Goal: Task Accomplishment & Management: Manage account settings

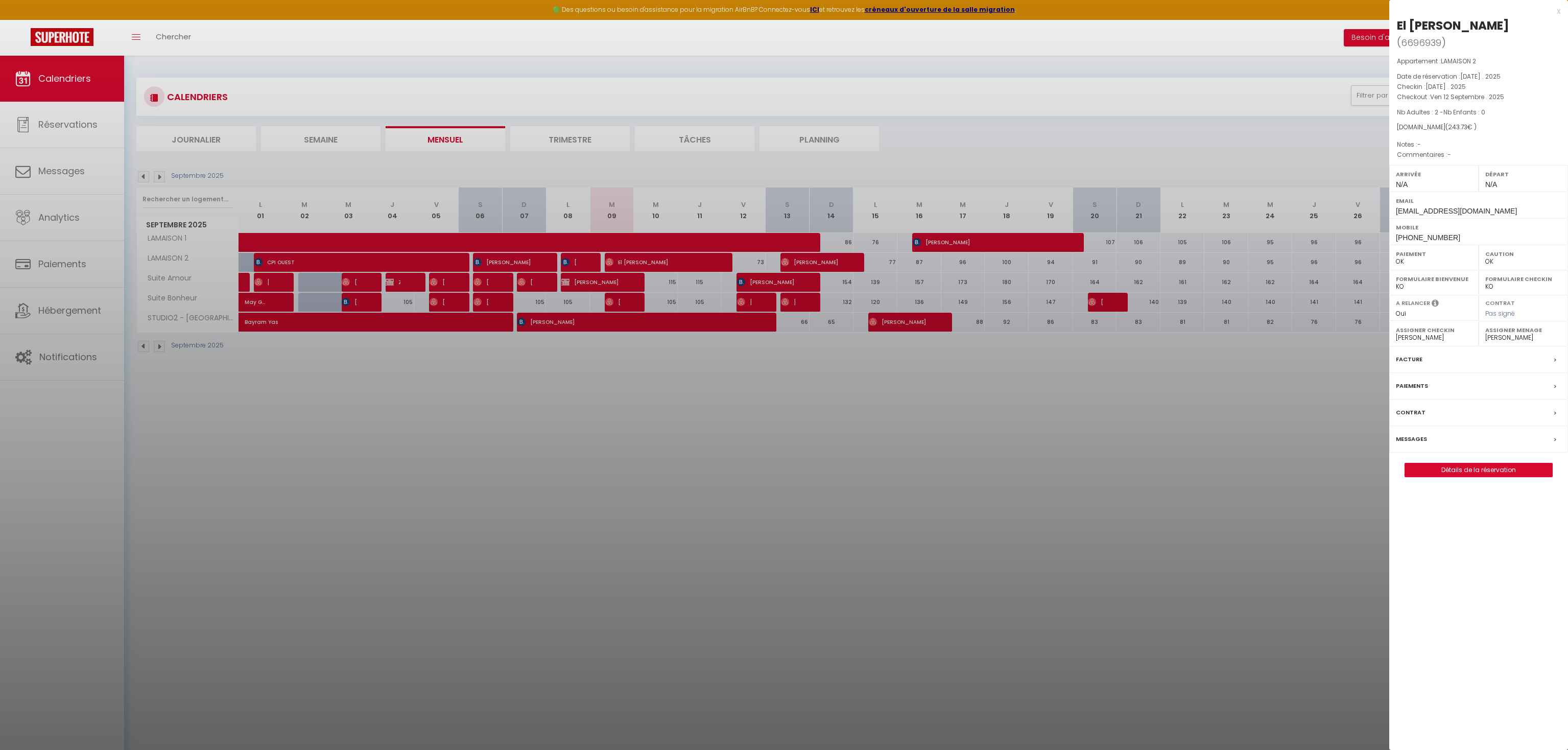
select select "0"
select select "32010"
click at [1560, 11] on div "x El [PERSON_NAME] ( 6696939 ) Appartement : LAMAISON 2 Date de réservation : […" at bounding box center [1479, 246] width 179 height 492
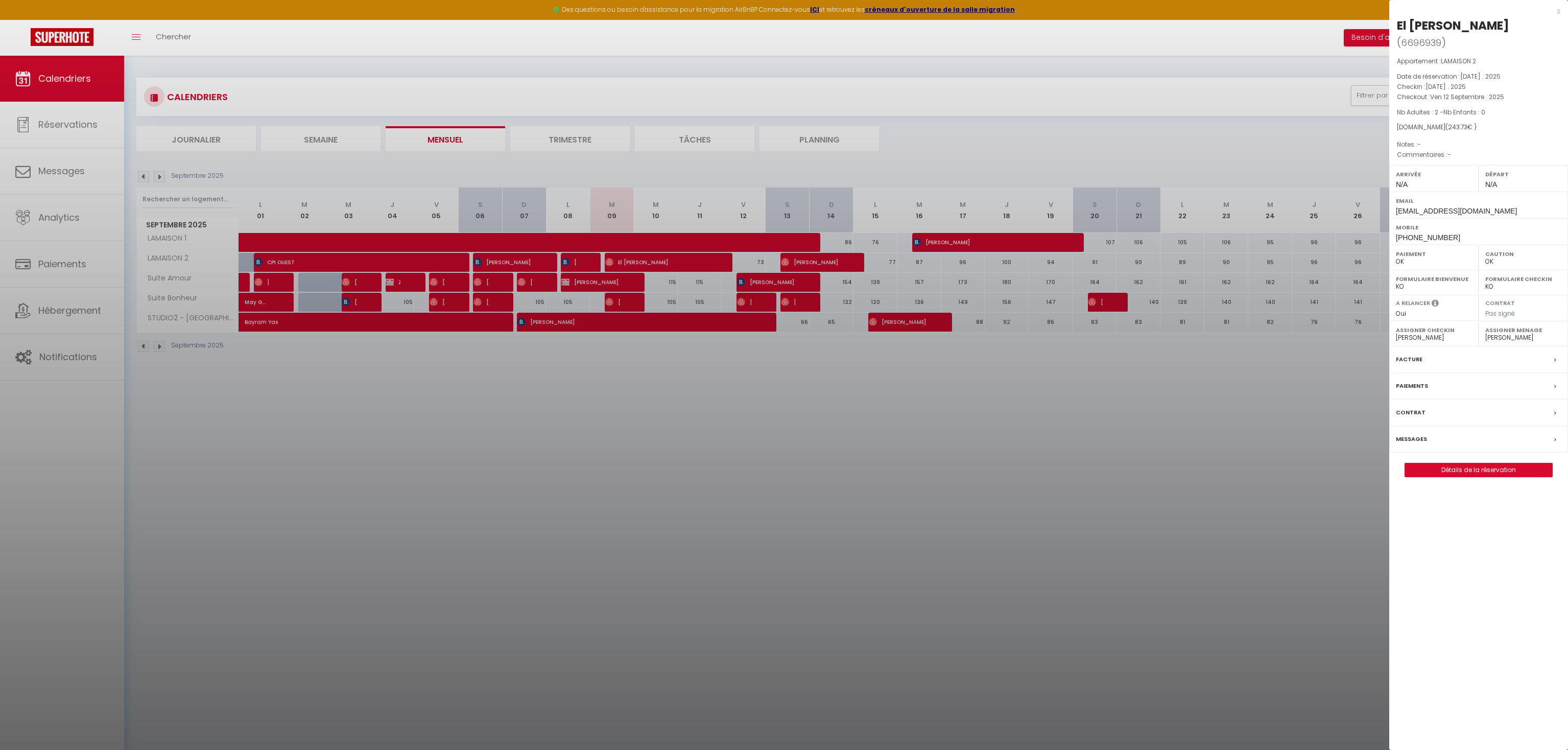
click at [1558, 11] on div "x" at bounding box center [1474, 11] width 171 height 12
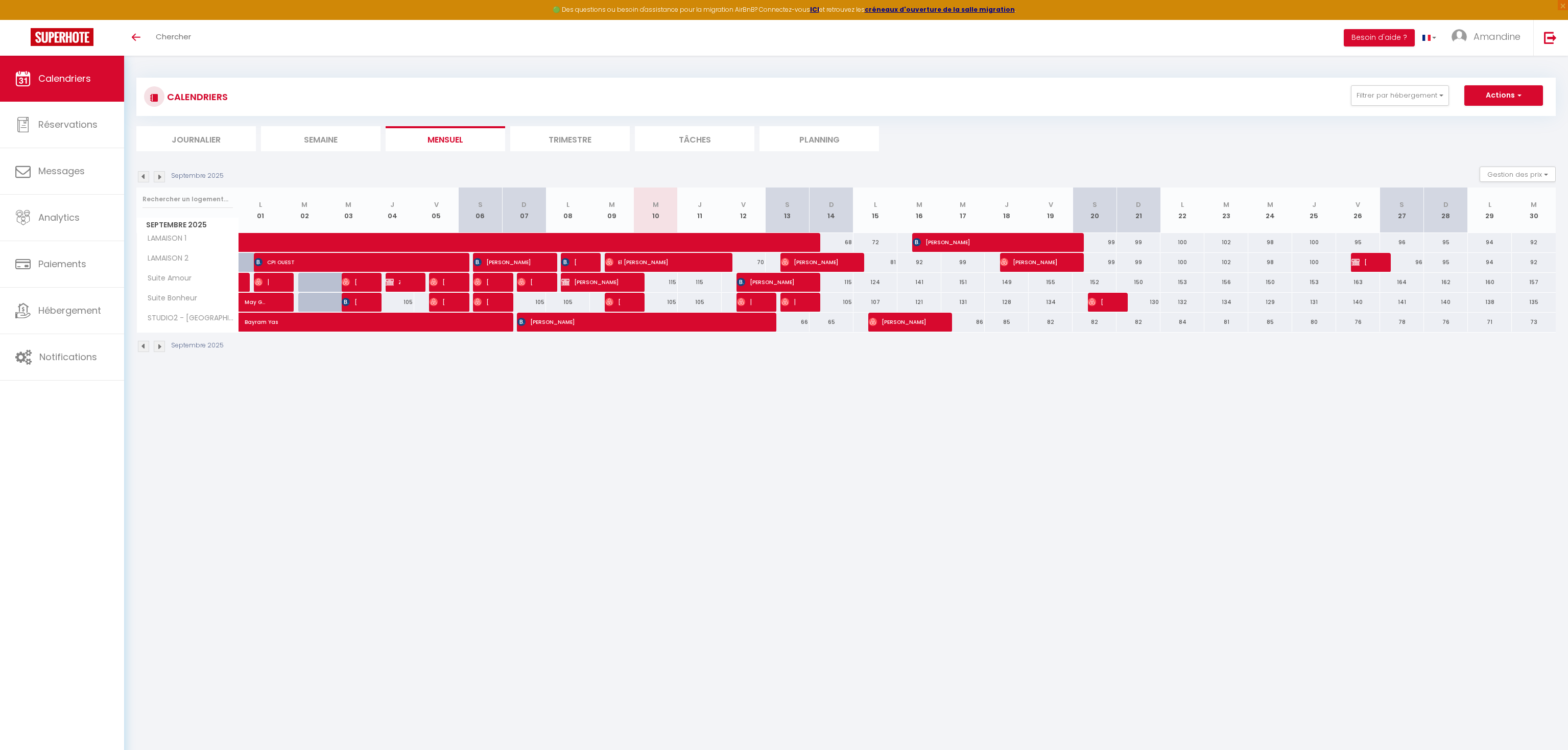
click at [1364, 258] on span "Jeanine Reynaud" at bounding box center [1359, 262] width 15 height 19
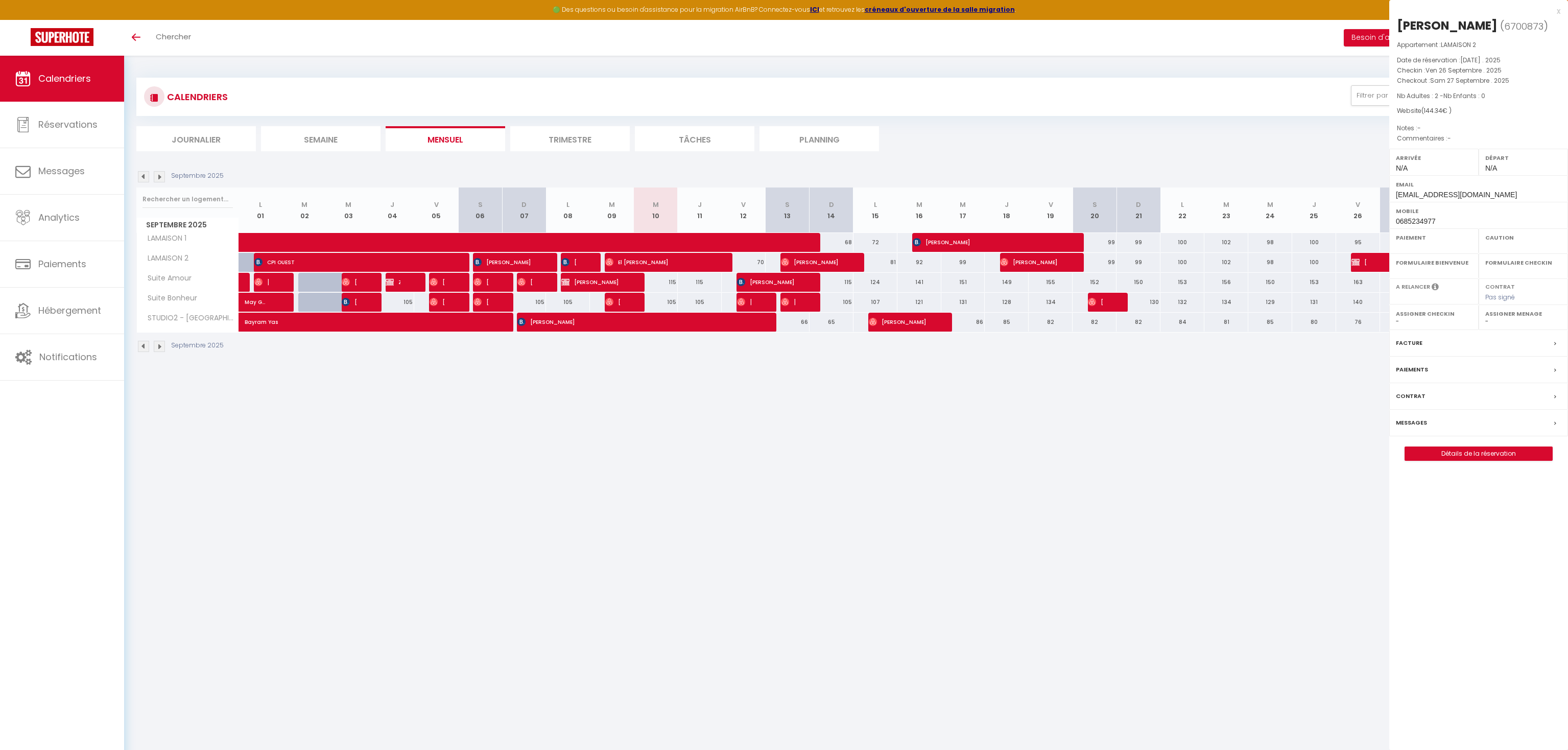
select select "KO"
select select "0"
select select "1"
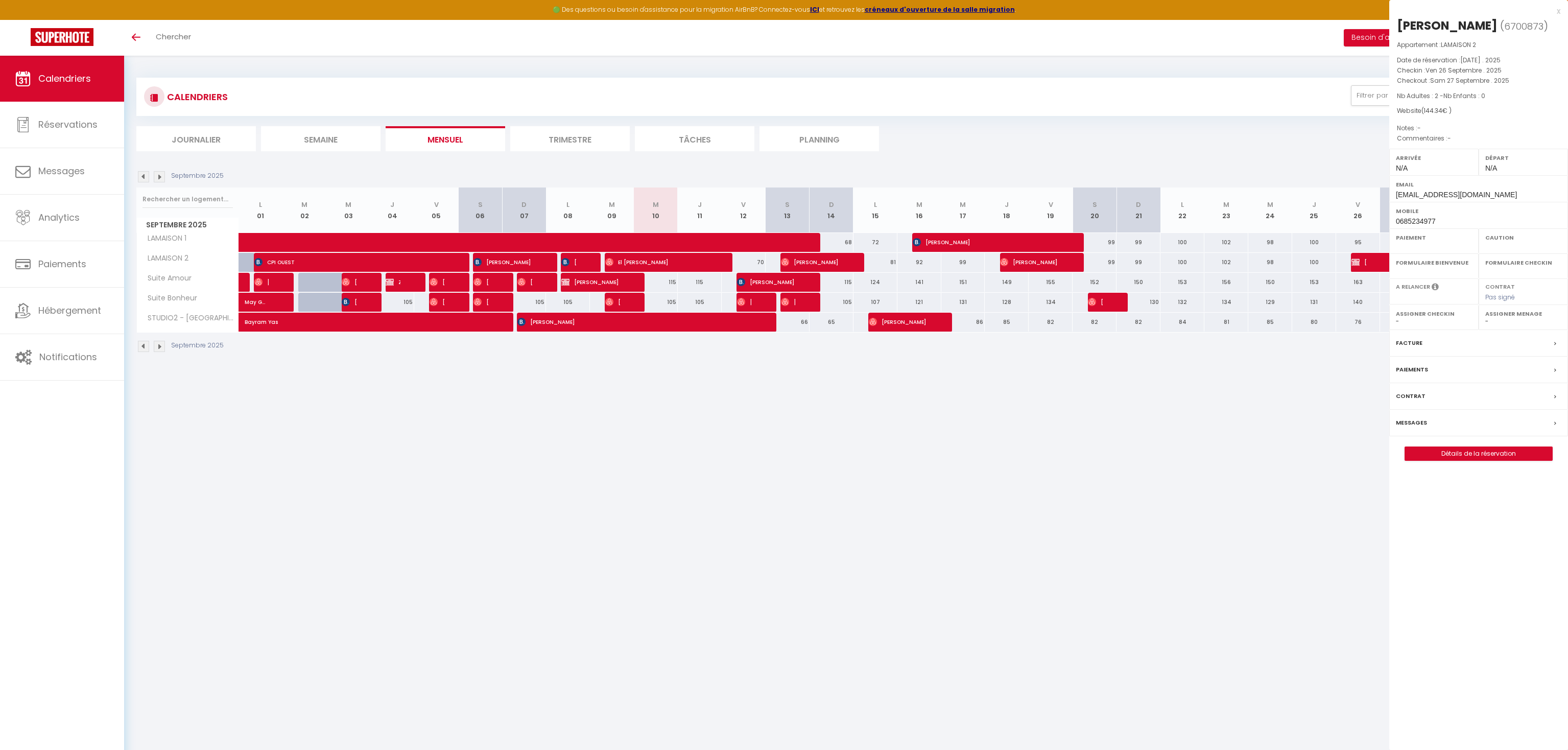
select select
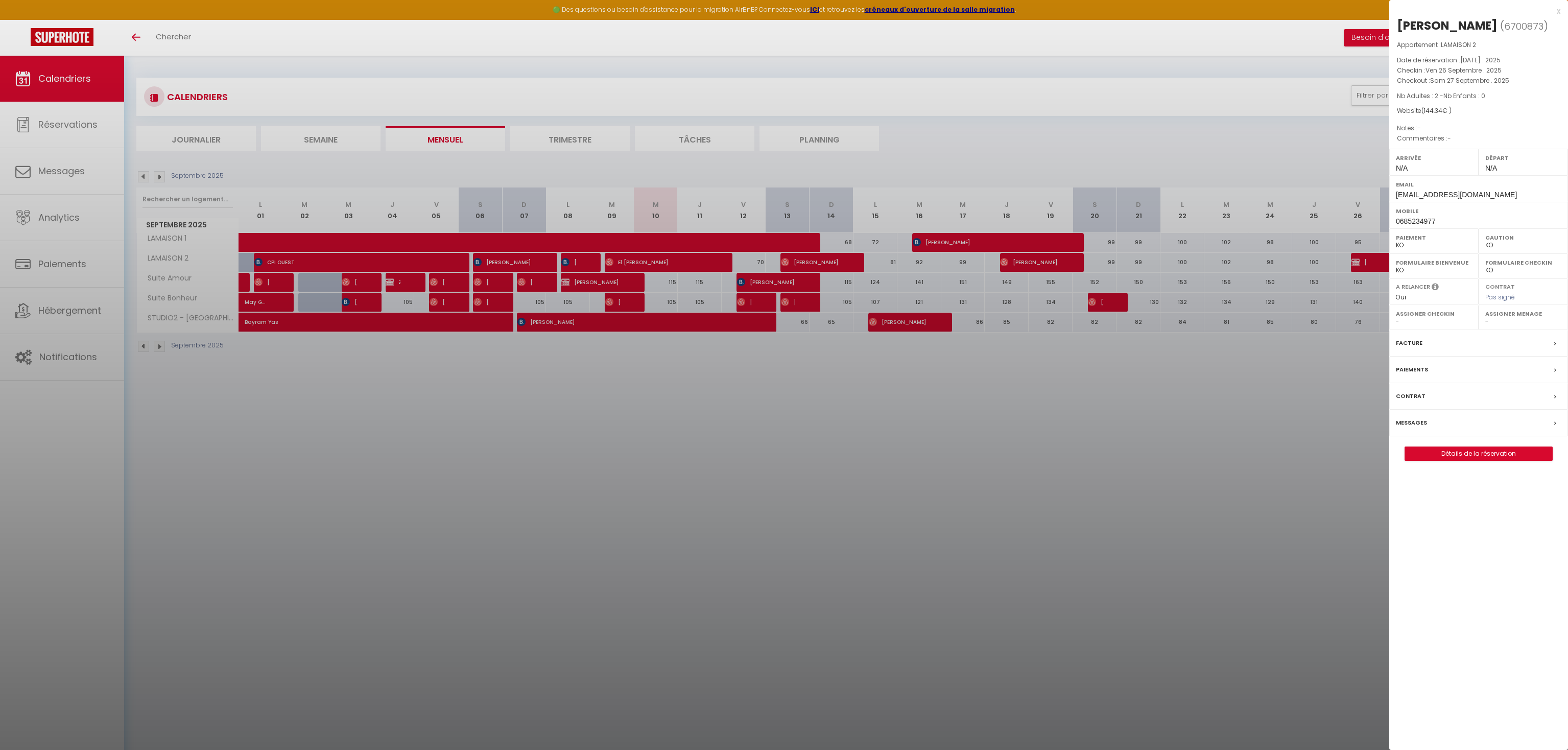
click at [1421, 319] on label "Assigner Checkin" at bounding box center [1433, 314] width 76 height 10
click at [1447, 460] on link "Détails de la réservation" at bounding box center [1479, 454] width 147 height 13
select select
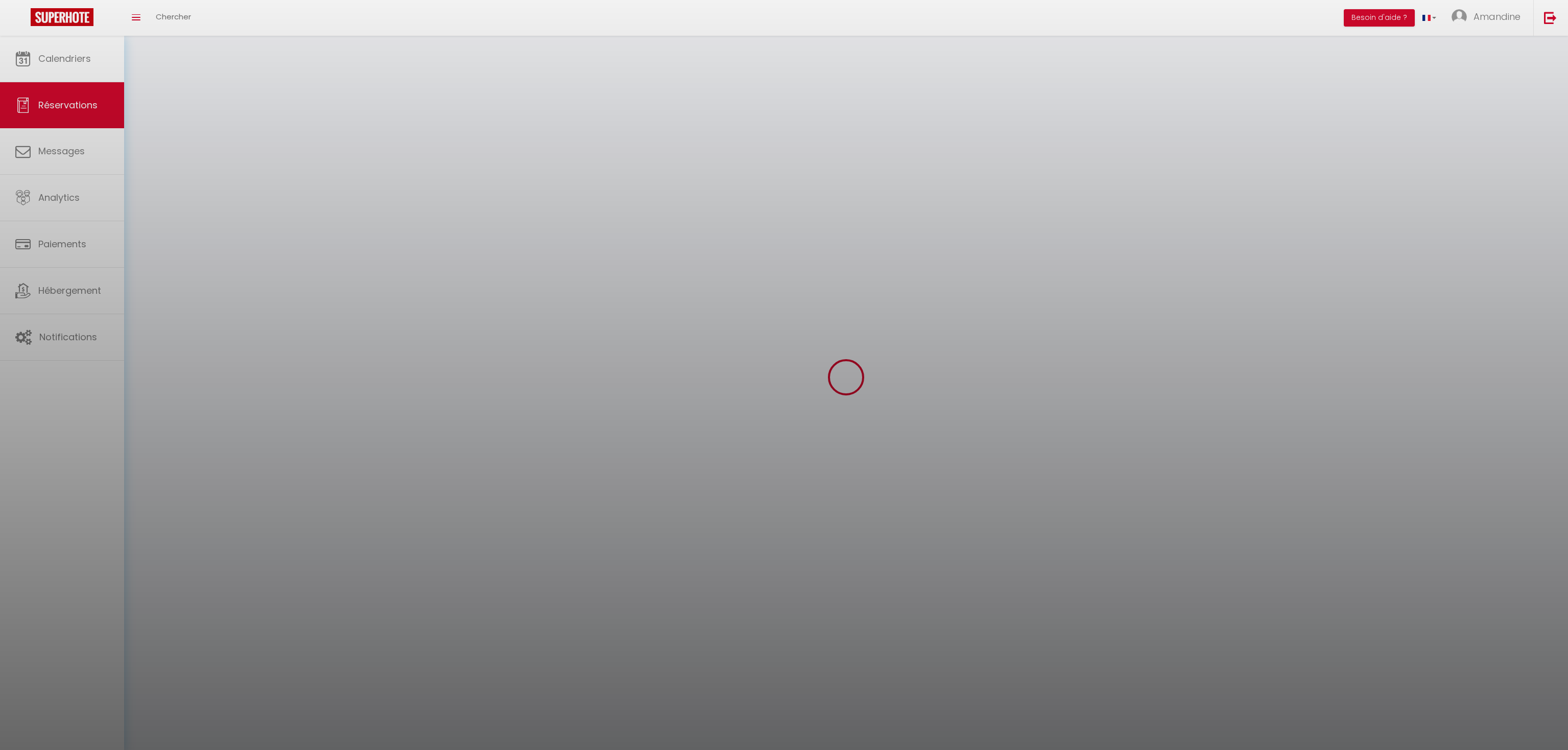
select select
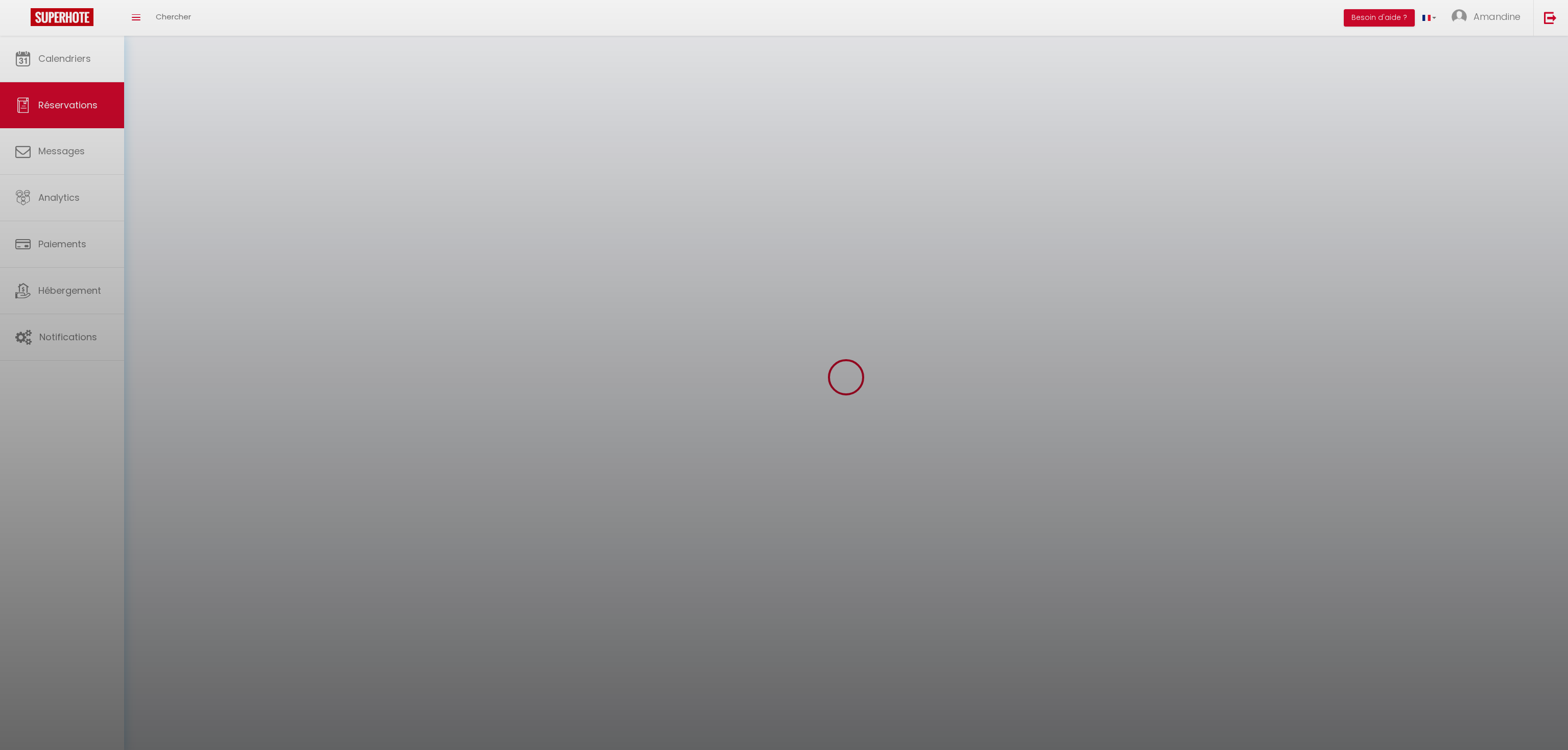
select select
checkbox input "false"
select select
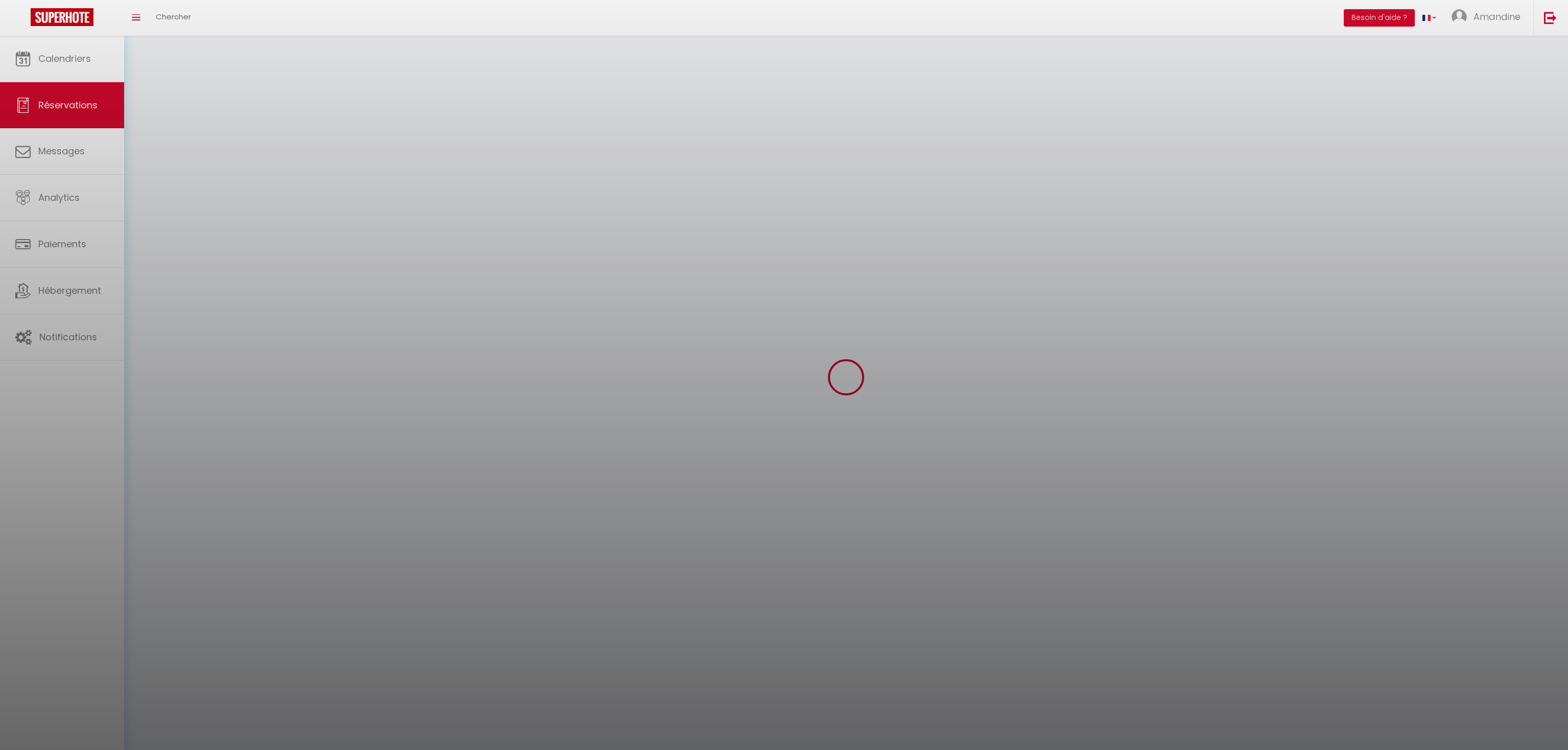
select select
checkbox input "false"
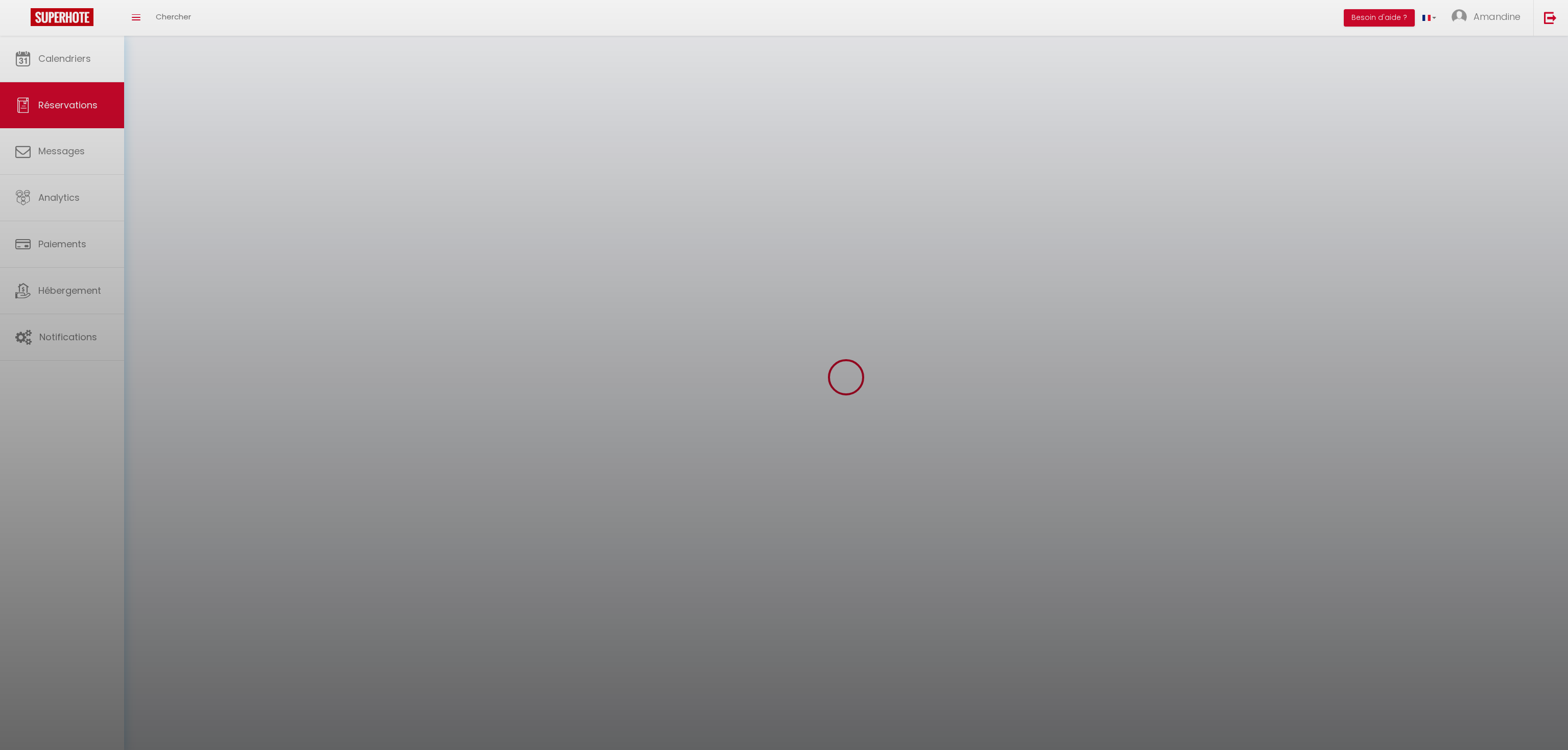
select select
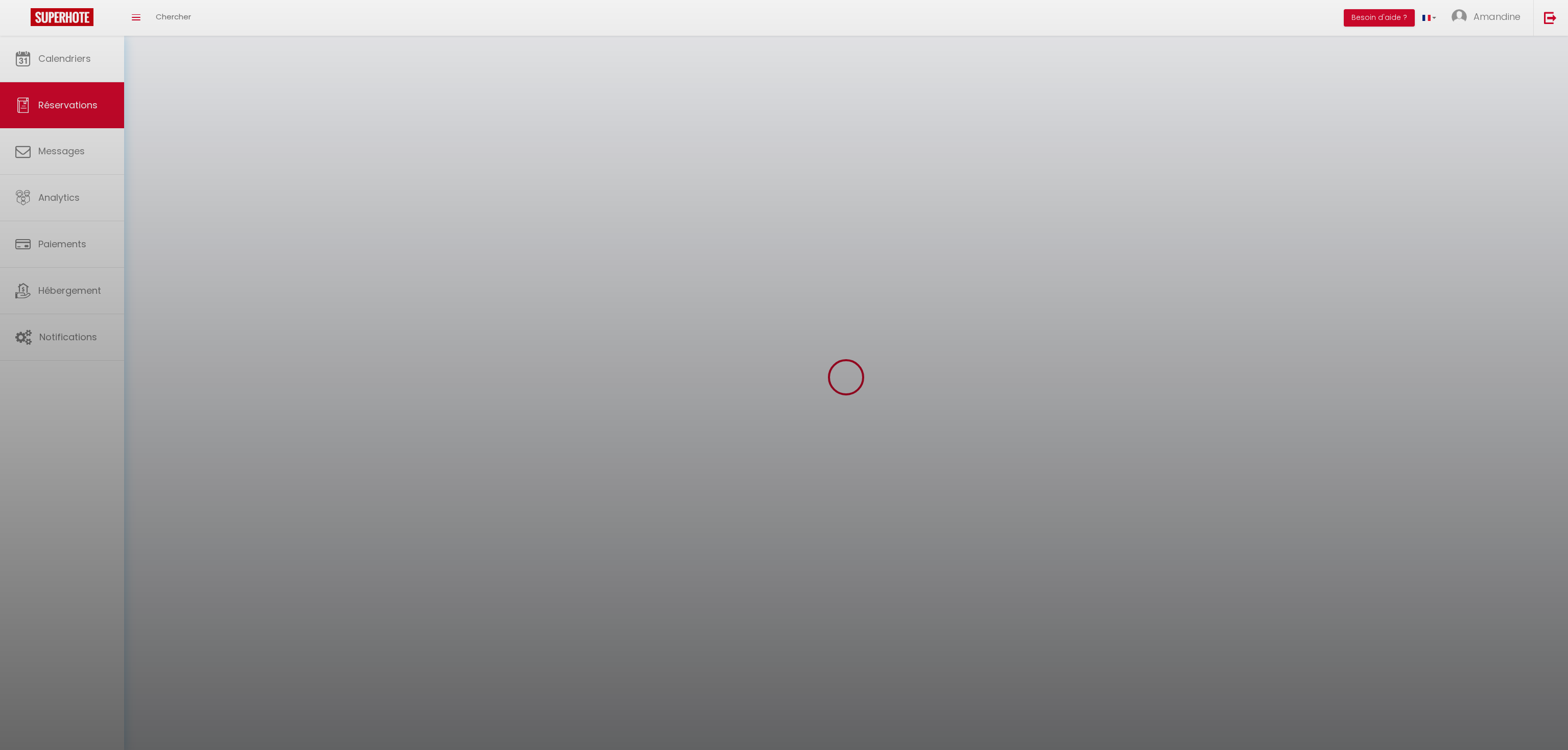
checkbox input "false"
select select
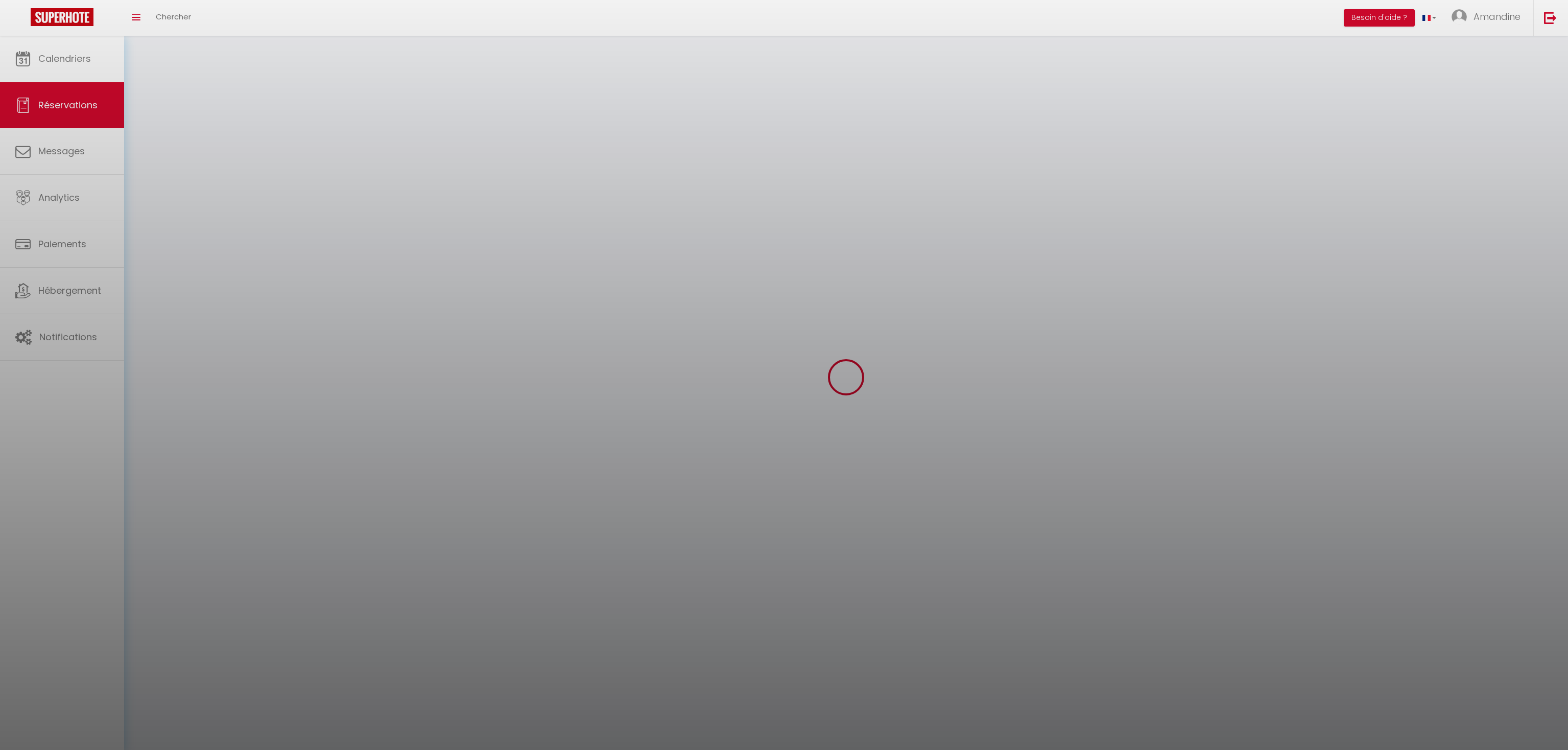
select select
checkbox input "false"
select select
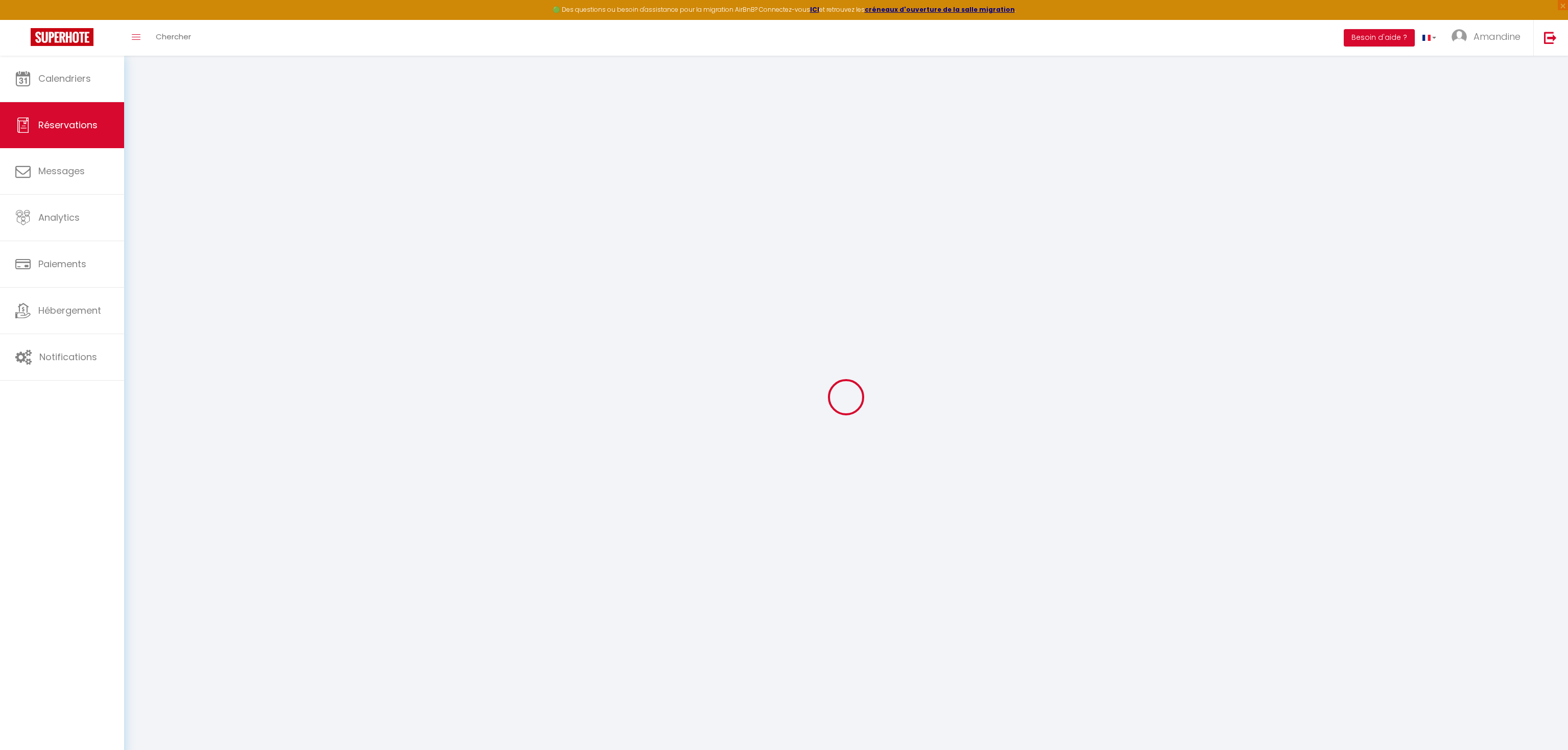
type input "Jeanine"
type input "Reynaud"
type input "Jeanny.reynaud@hotmail.fr"
type input "0685234977"
type input "66750"
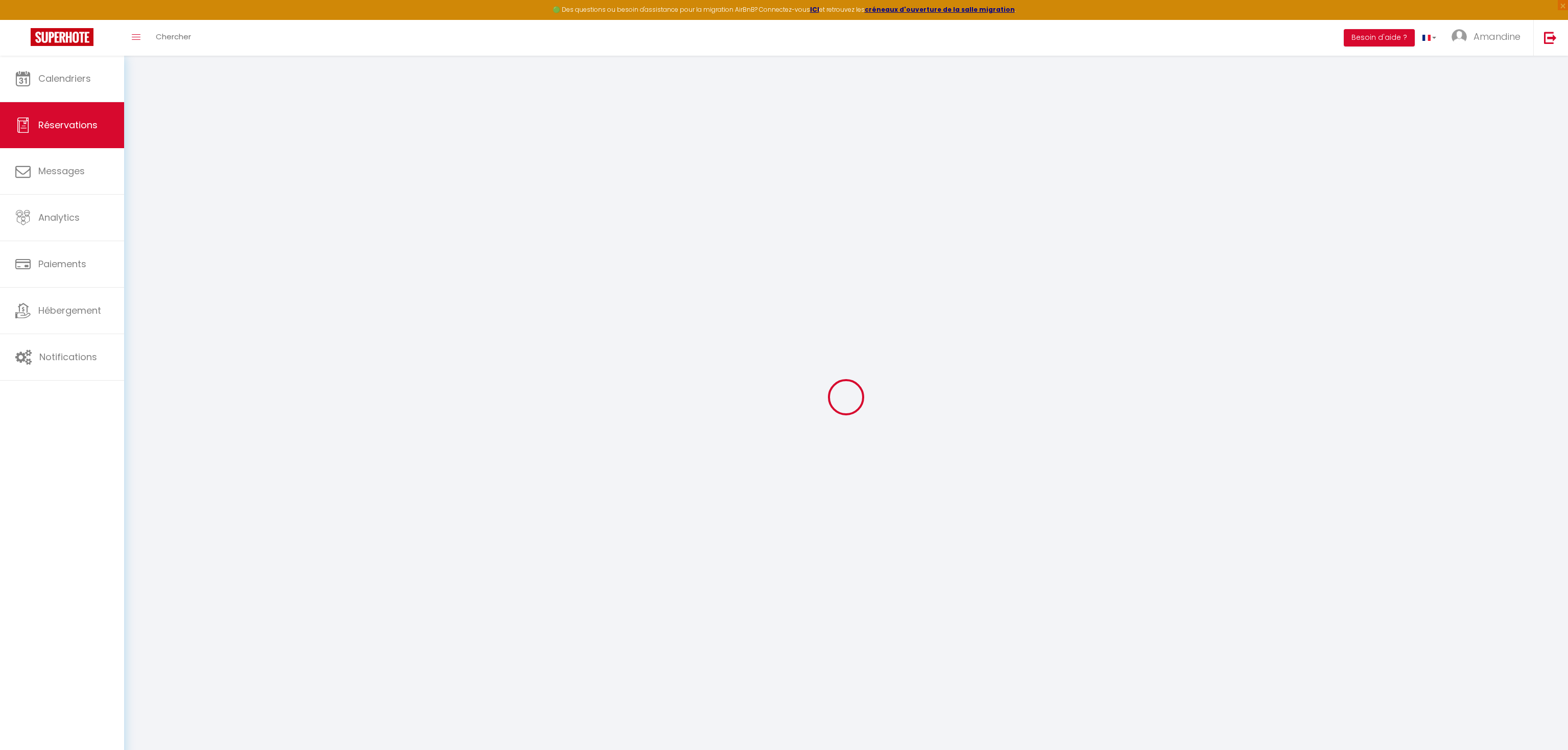
type input "7 avenue des champs de Neptune résidence les reflets"
type input "Saint Cyprien"
select select "FR"
select select "48468"
select select "2"
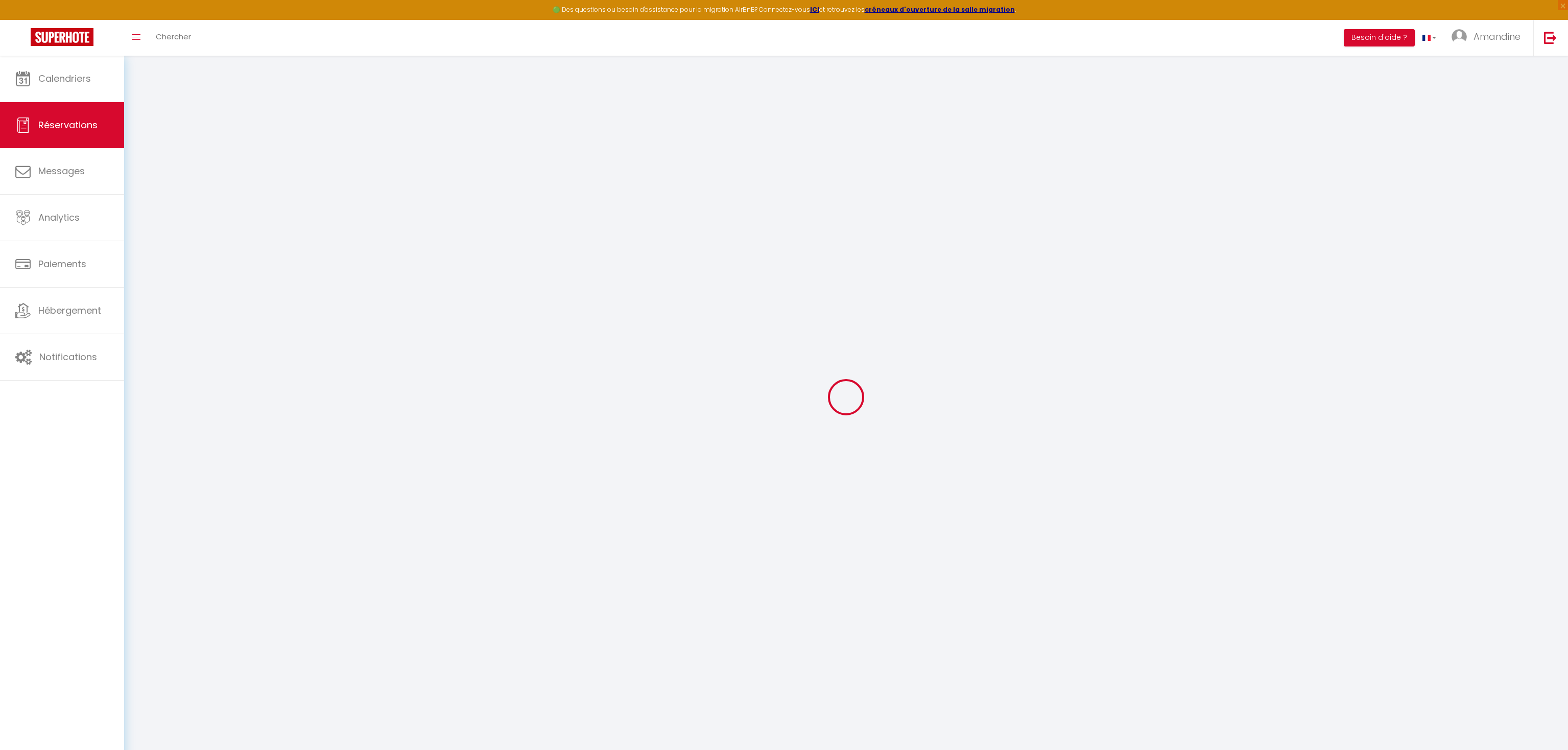
type input "Ven 26 Septembre 2025"
select select
type input "Sam 27 Septembre 2025"
select select
type input "2"
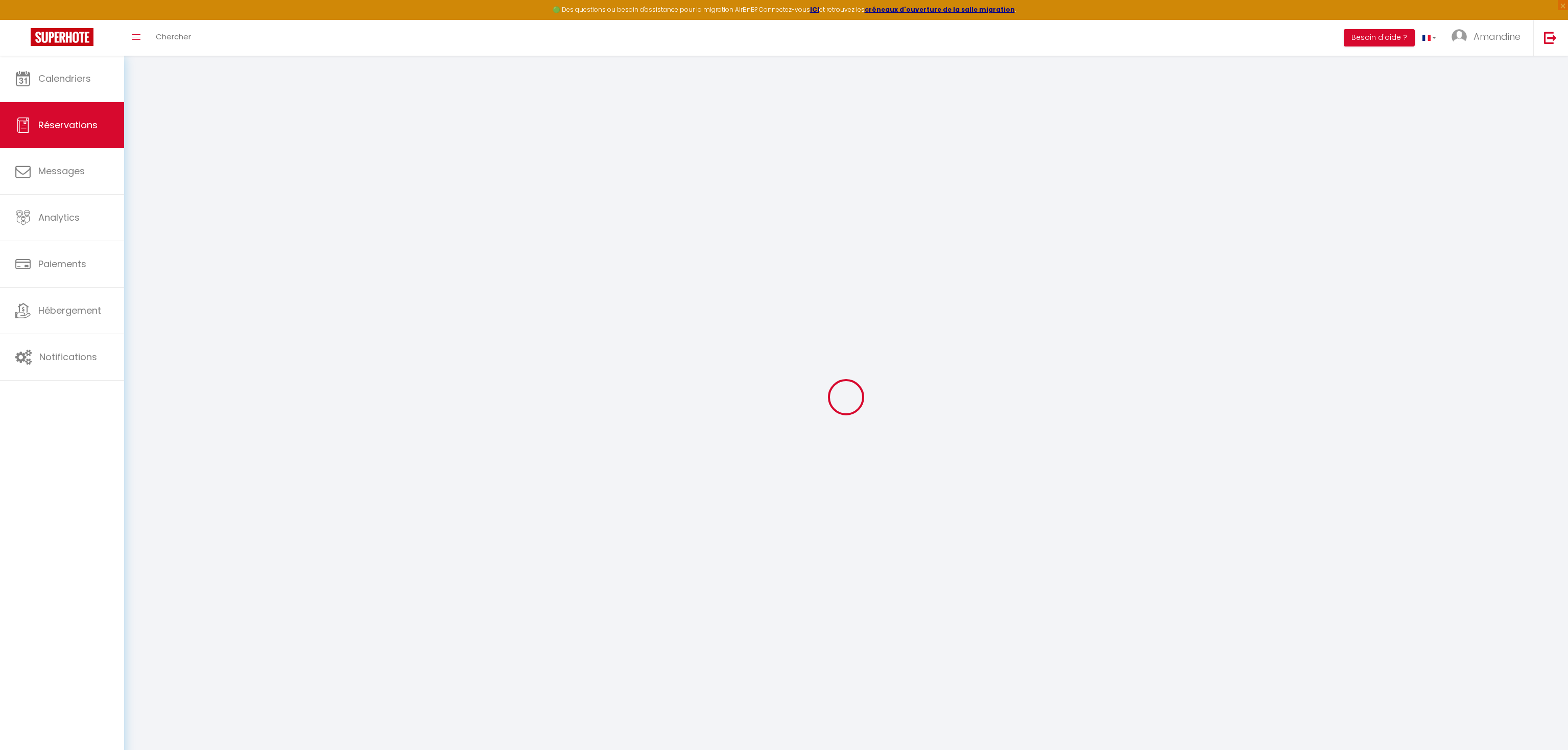
select select "10"
select select
type input "100.8"
checkbox input "false"
type input "144.34"
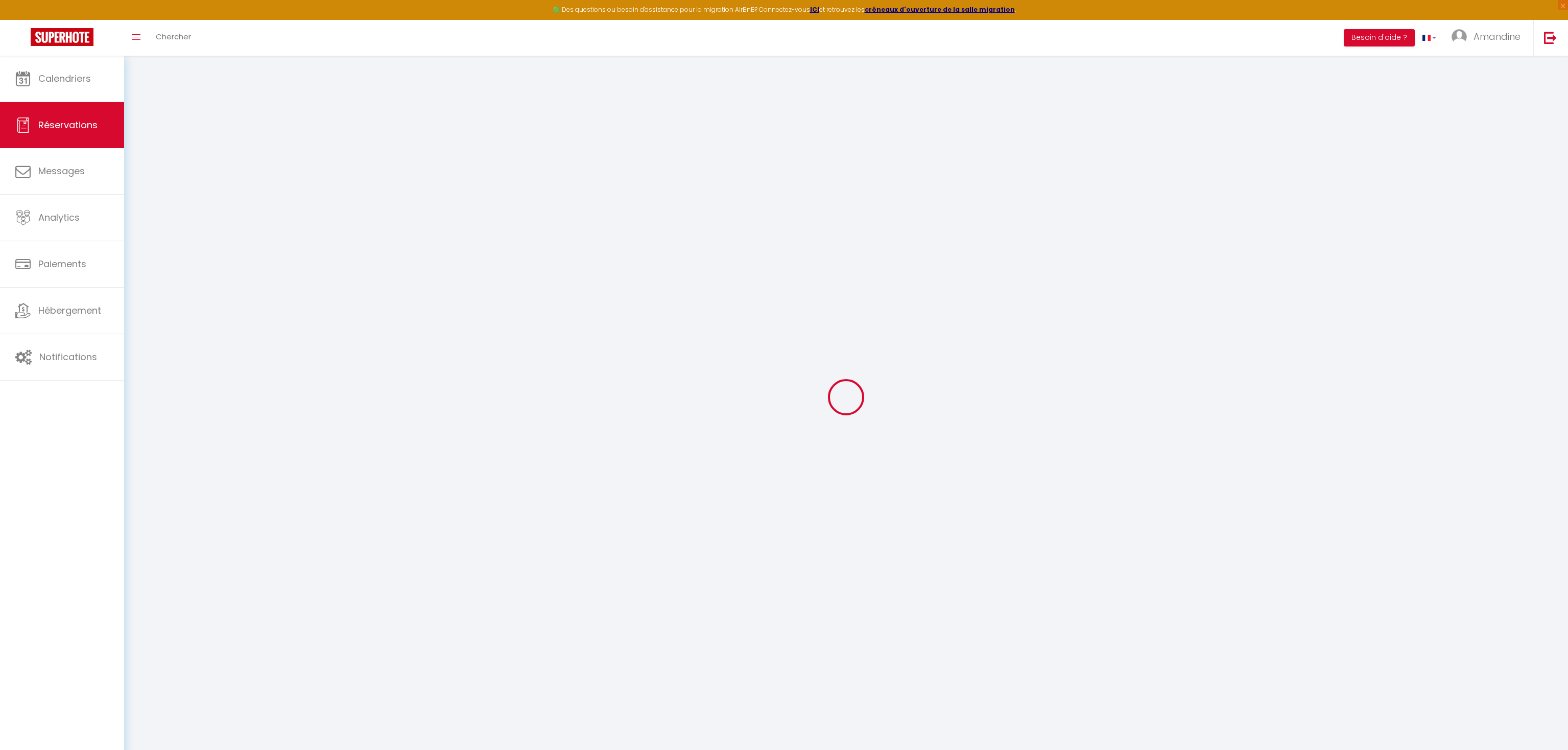
select select "69"
type input "0"
select select
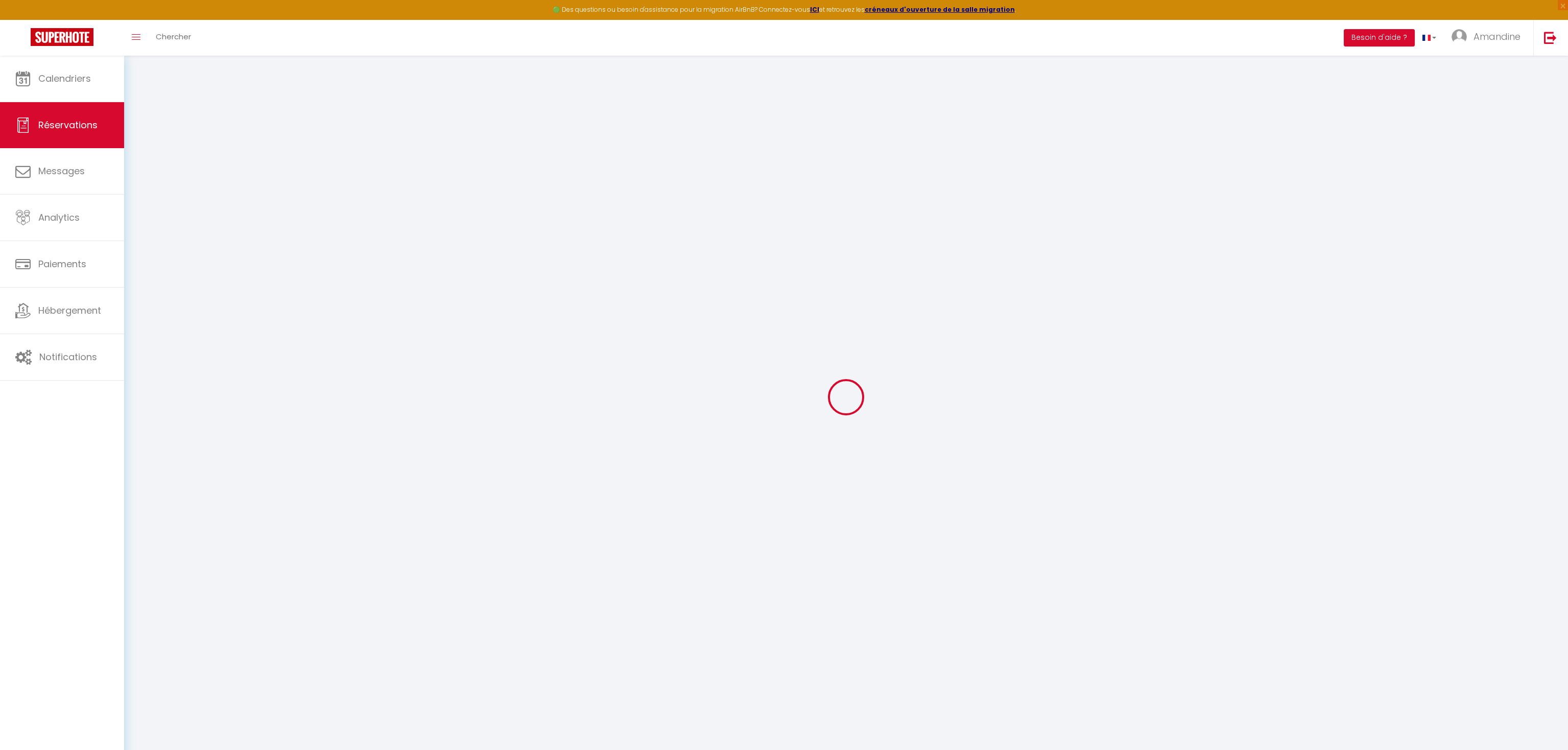
select select
select select "14"
checkbox input "false"
select select
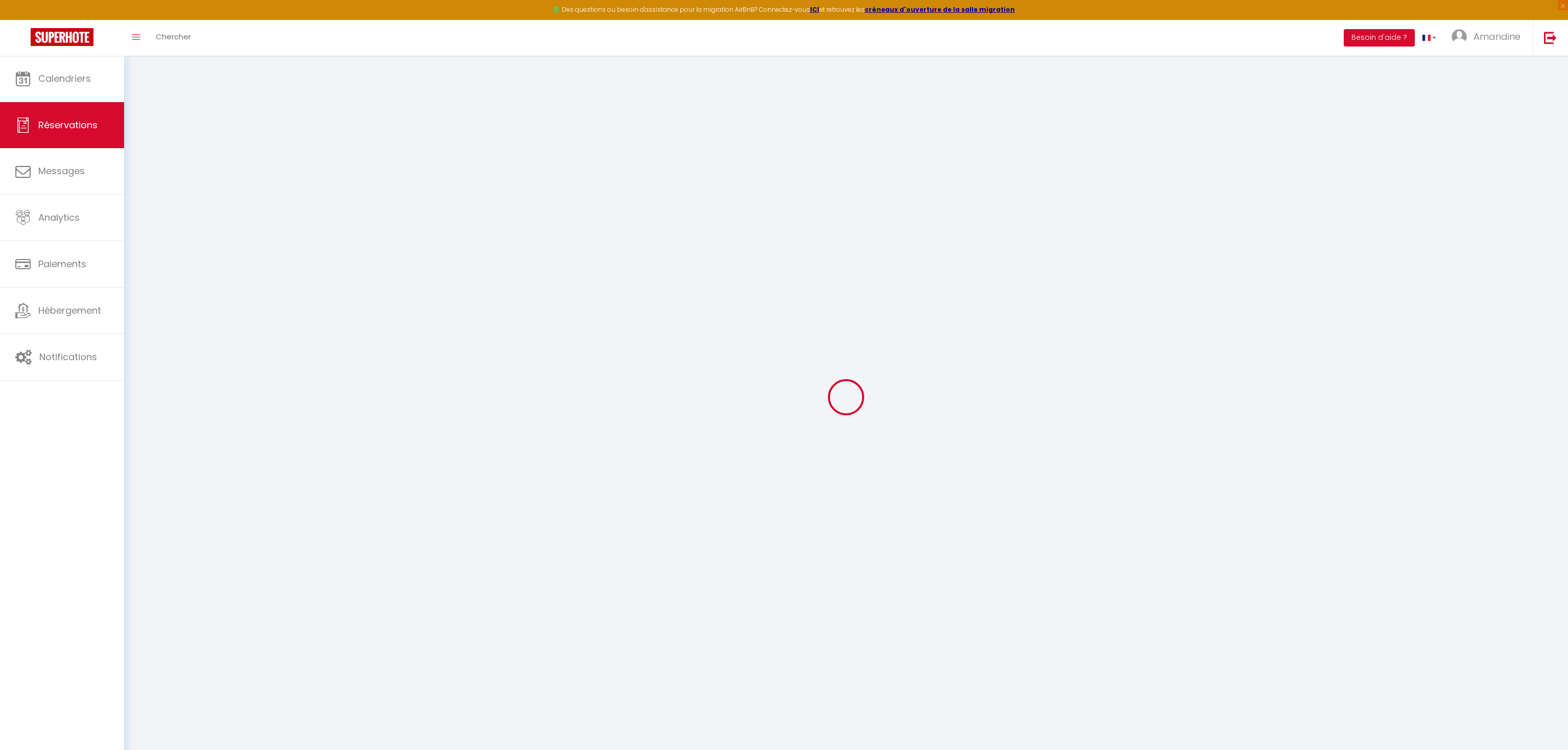
checkbox input "false"
select select
checkbox input "false"
select select
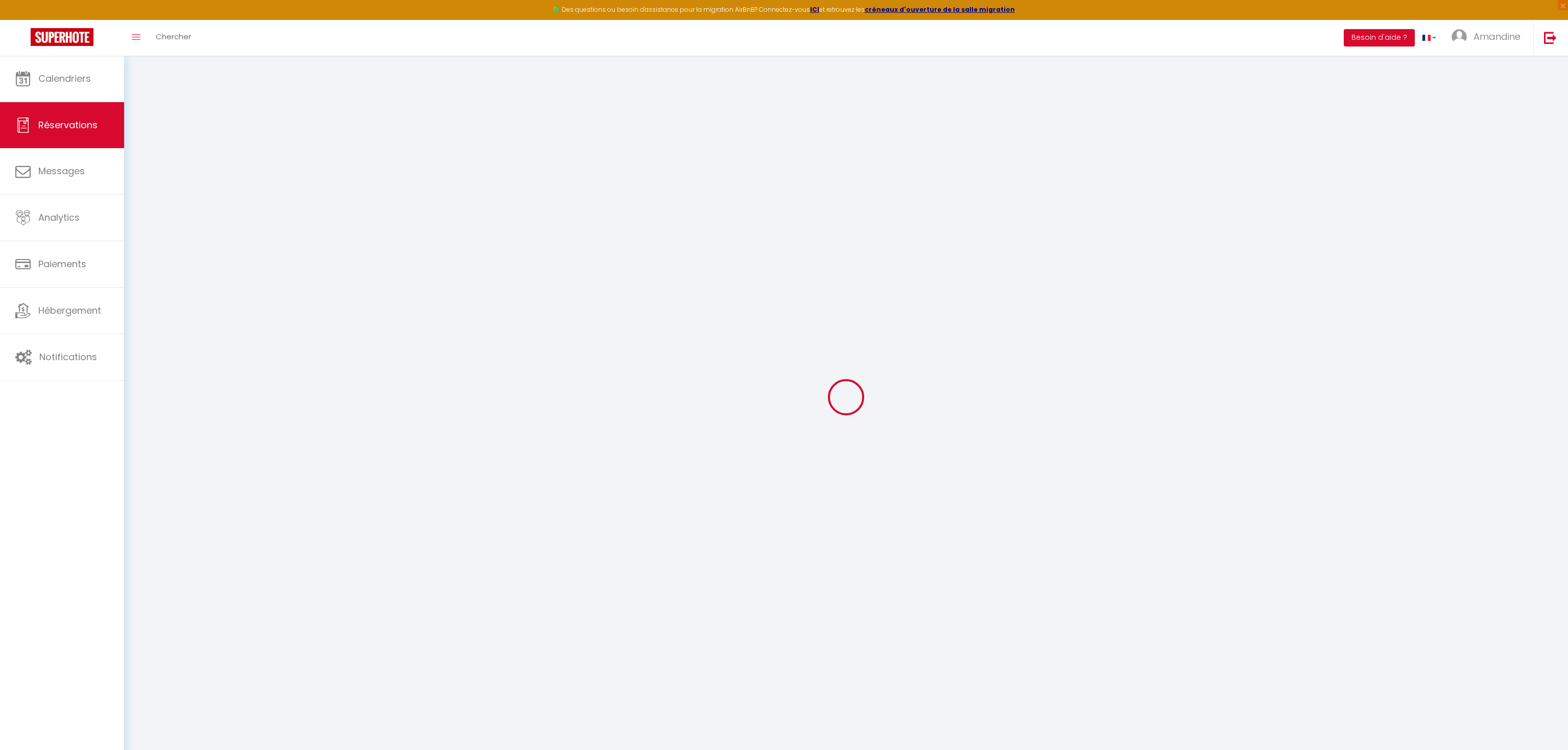
select select
checkbox input "false"
type input "38"
type input "5.54"
select select
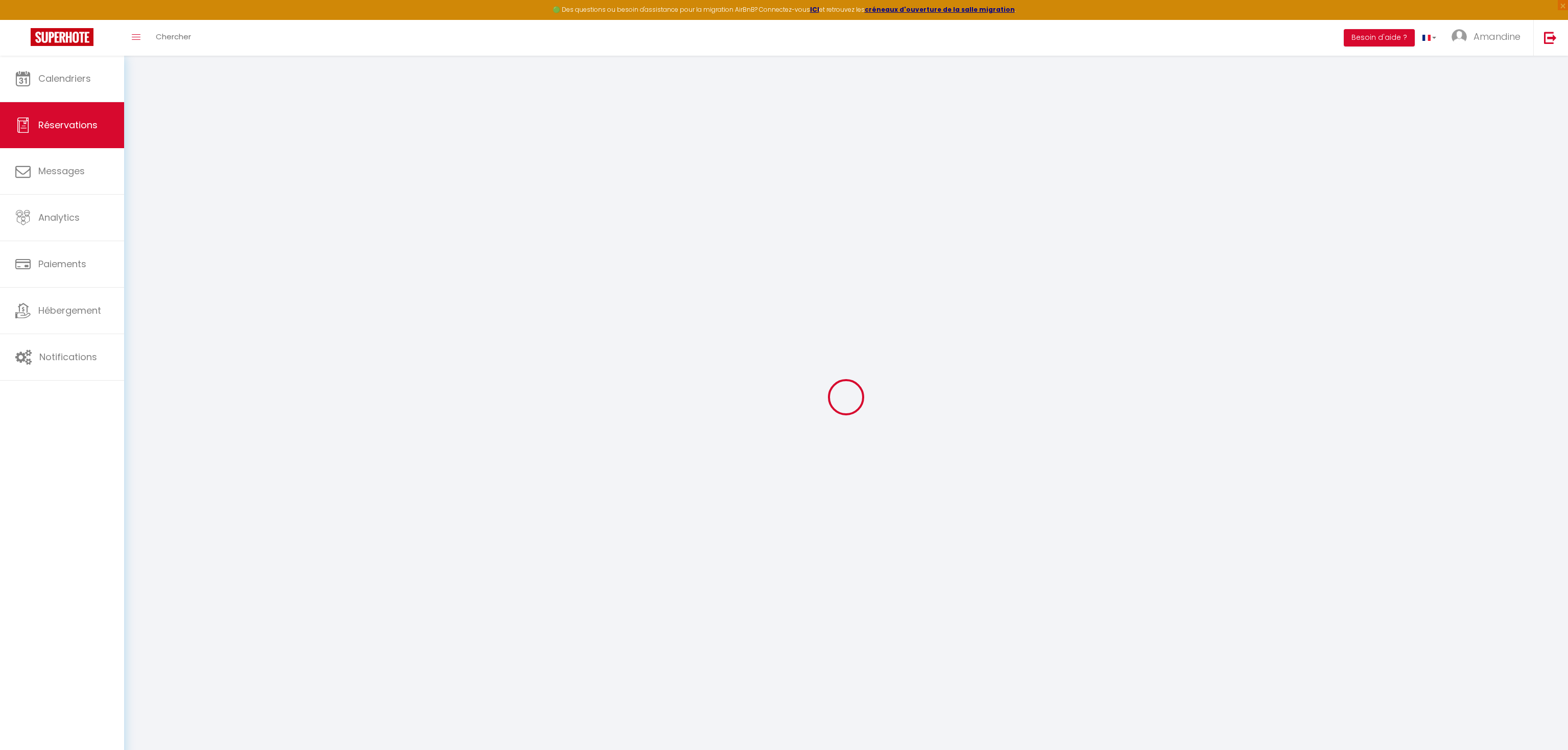
select select
checkbox input "false"
select select
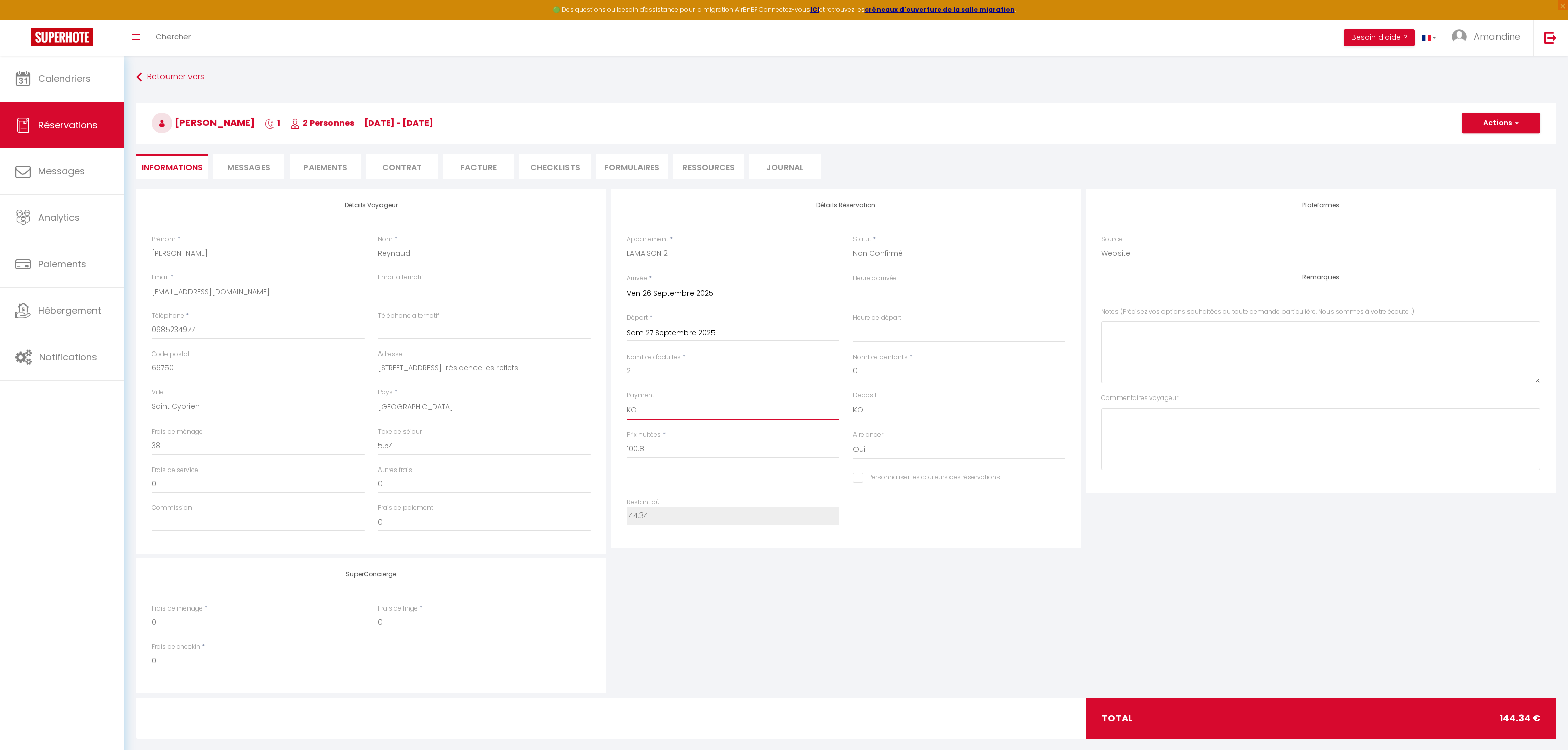
select select "12"
click option "OK" at bounding box center [0, 0] width 0 height 0
select select
checkbox input "false"
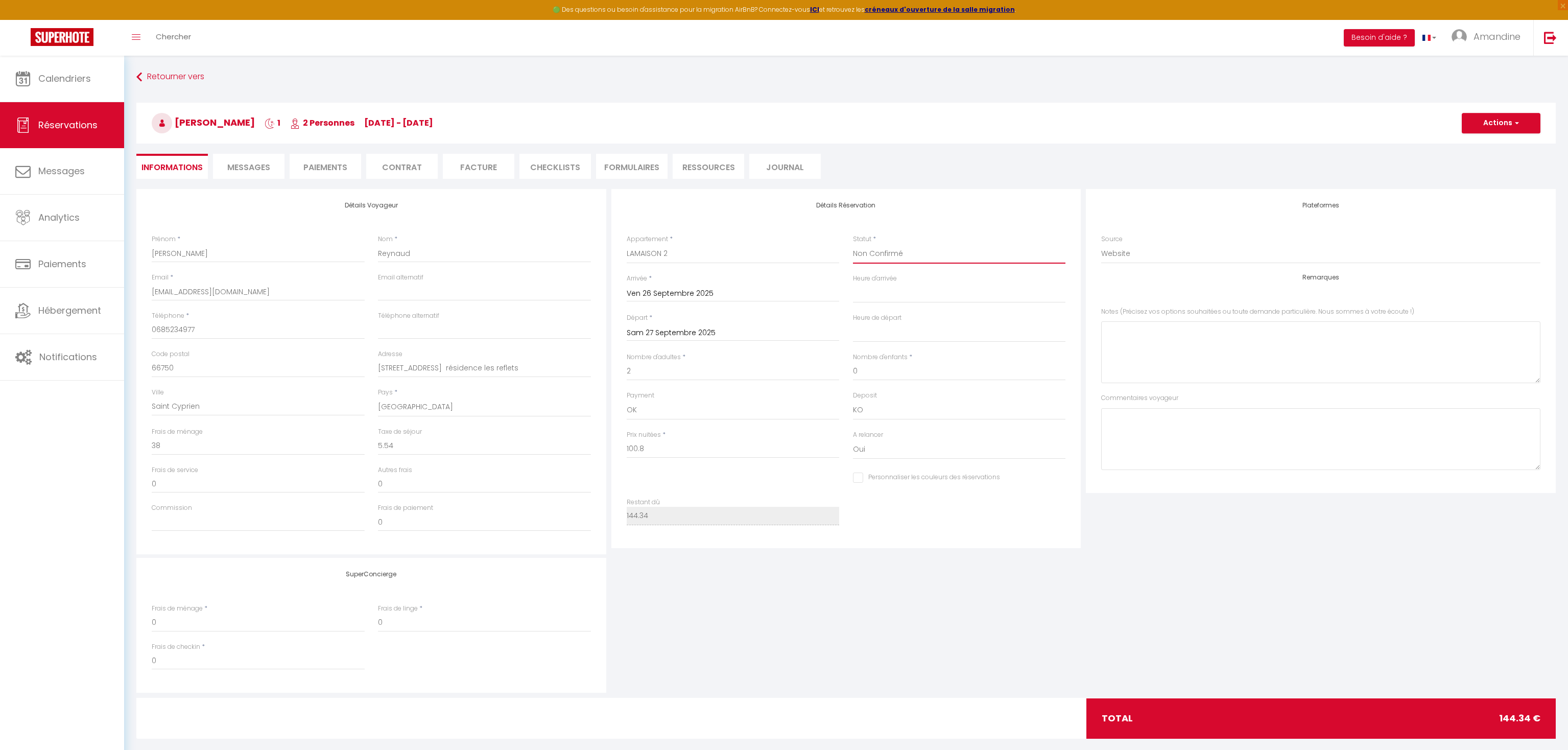
select select "1"
click option "Confirmé" at bounding box center [0, 0] width 0 height 0
select select
checkbox input "false"
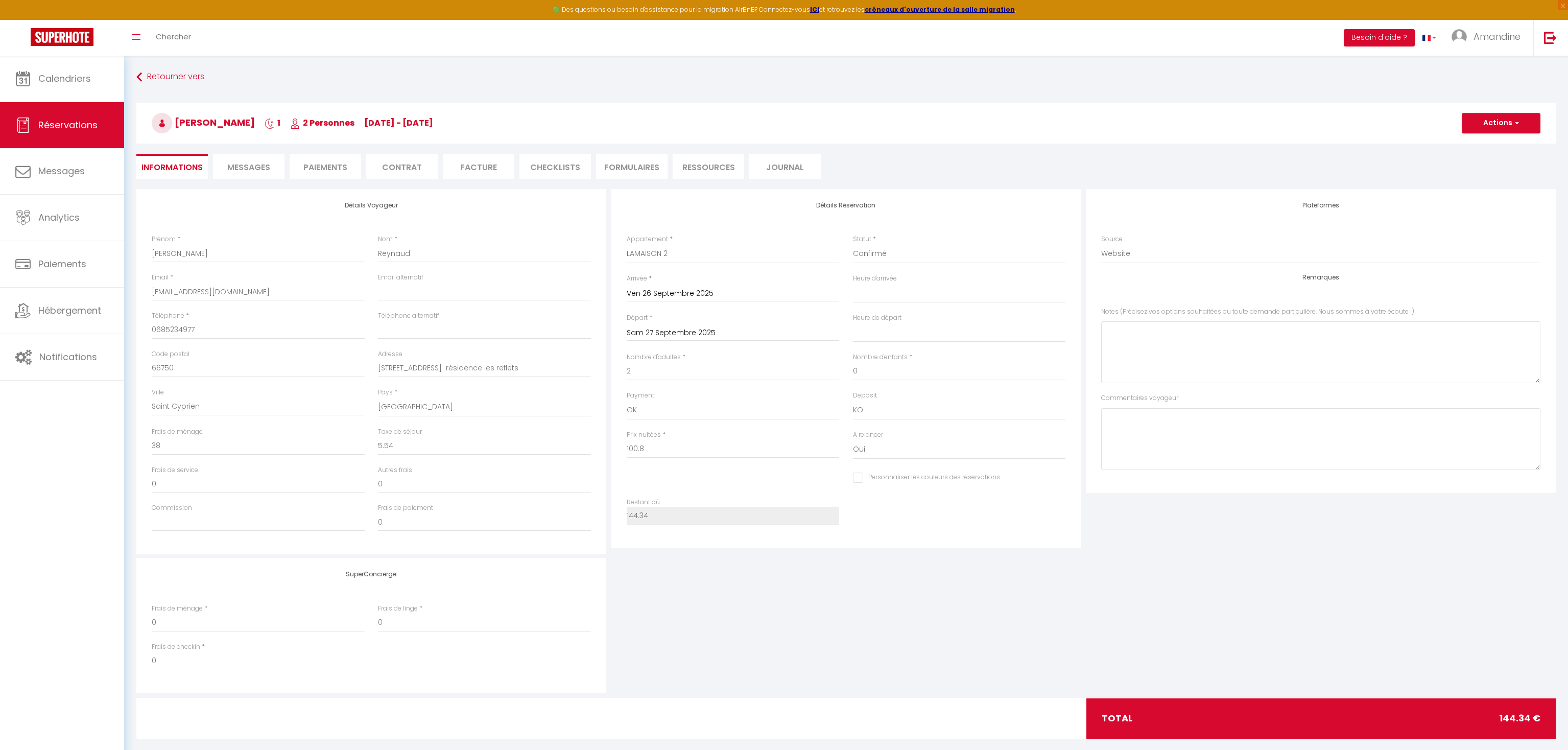
click at [259, 167] on span "Messages" at bounding box center [248, 167] width 43 height 12
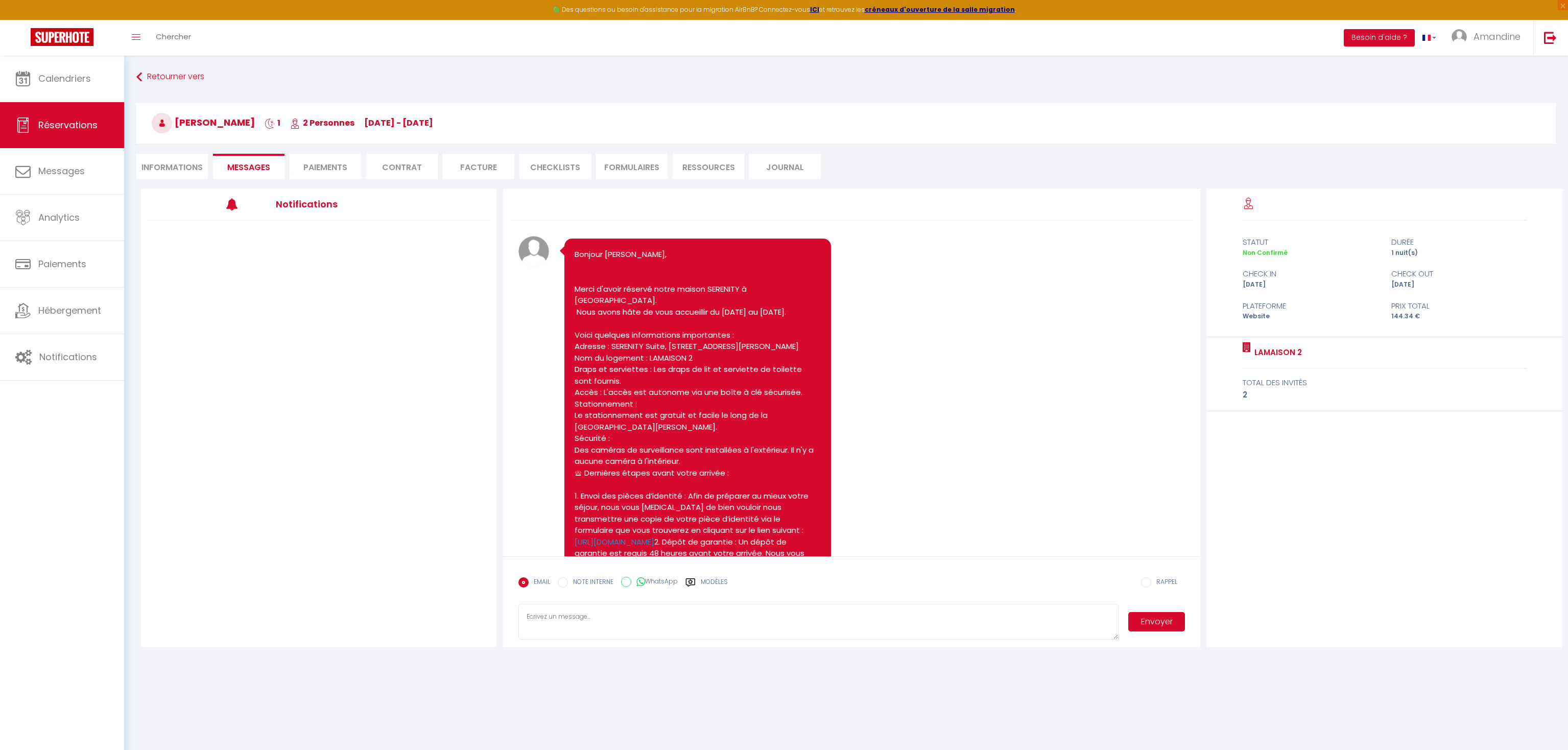
click at [335, 167] on li "Paiements" at bounding box center [325, 166] width 71 height 25
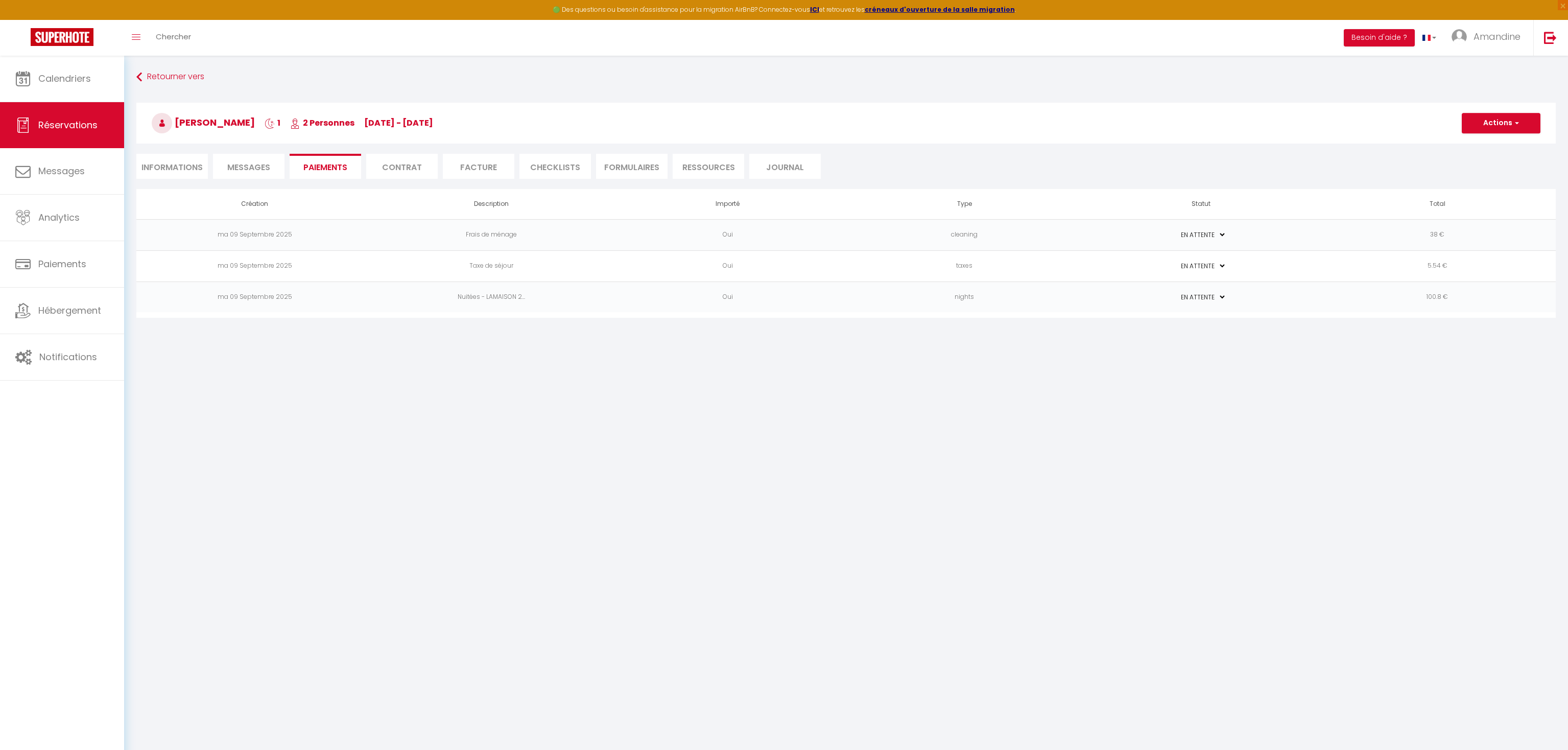
click at [160, 164] on li "Informations" at bounding box center [172, 166] width 71 height 25
select select
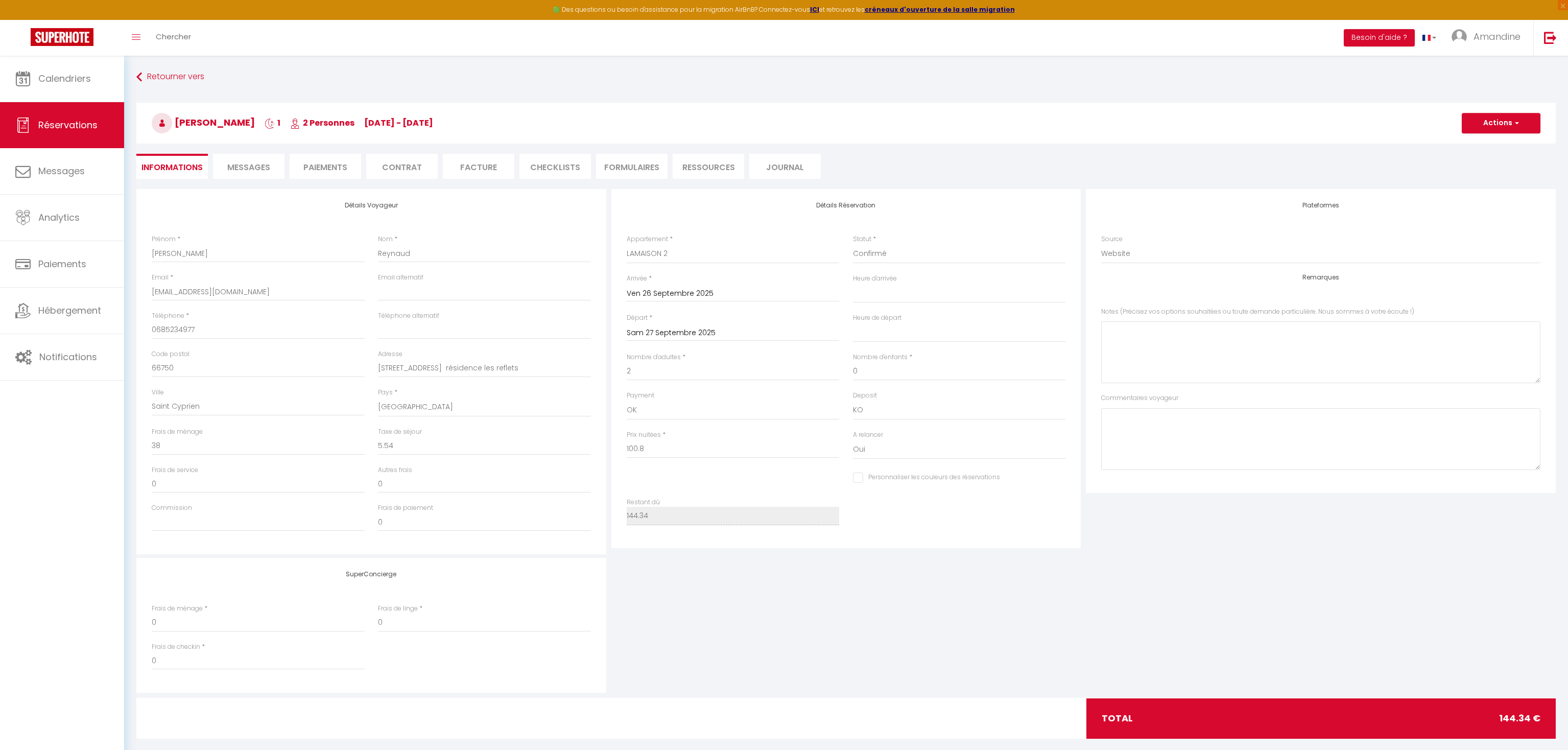
select select
checkbox input "false"
select select
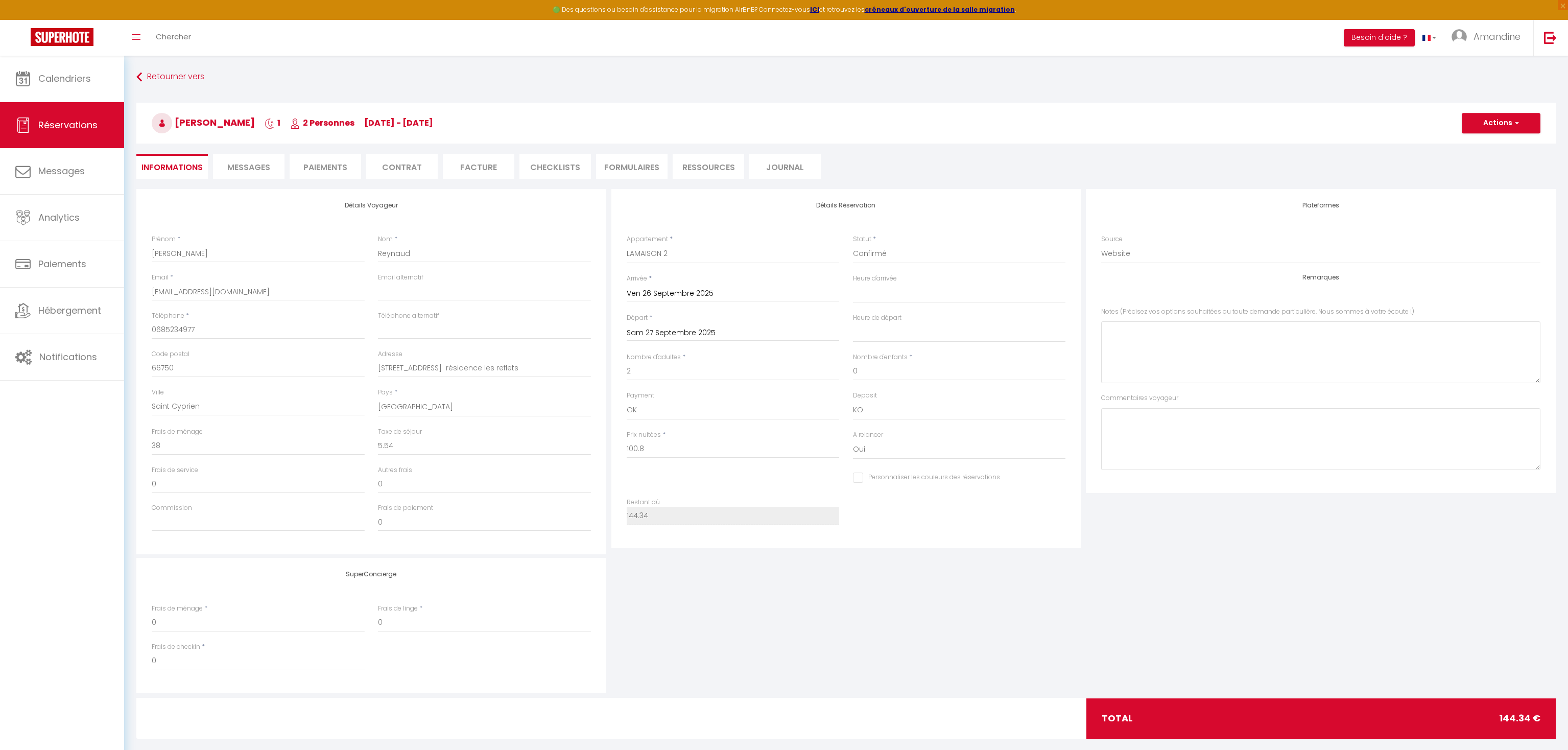
checkbox input "false"
select select
checkbox input "false"
select select
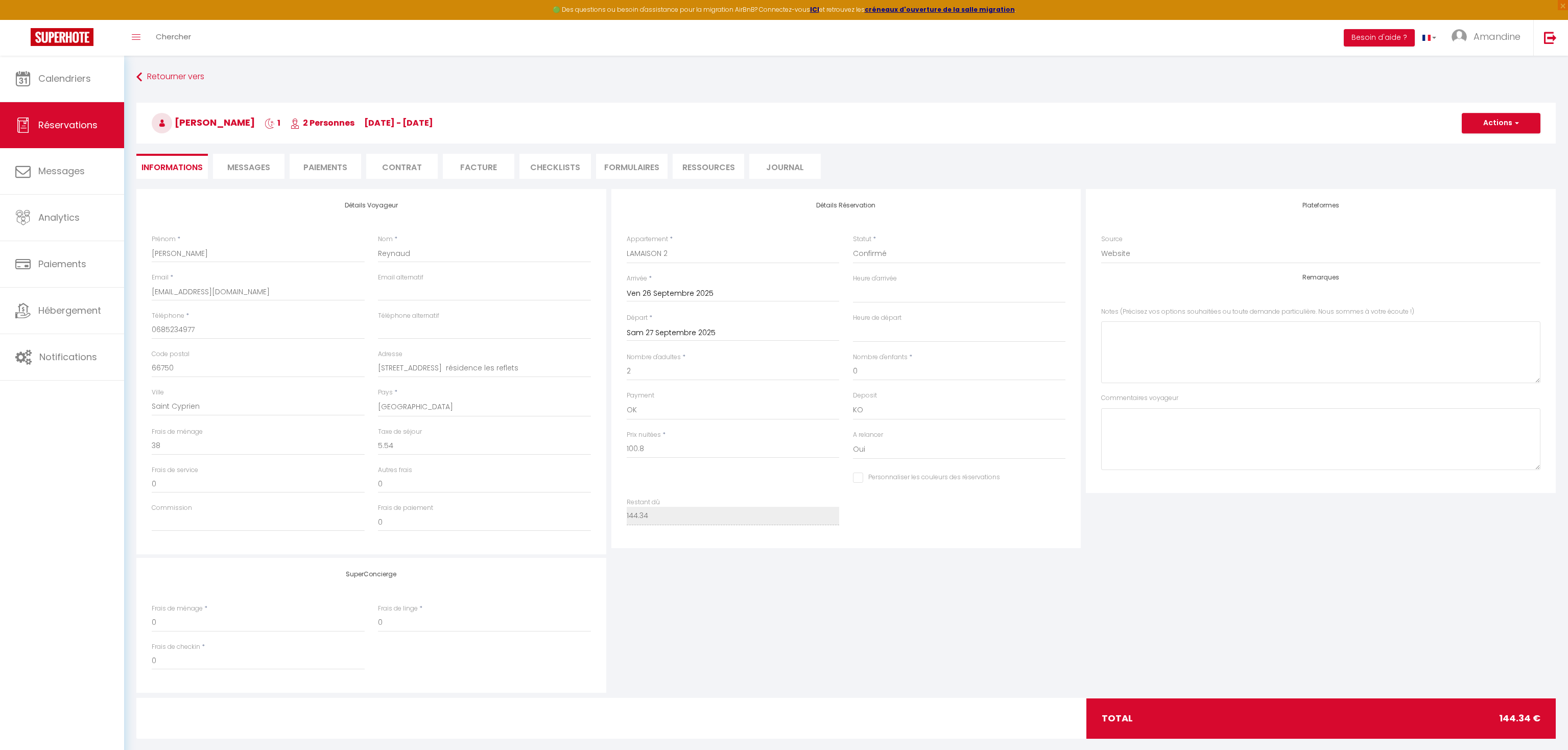
select select
checkbox input "false"
click at [317, 166] on li "Paiements" at bounding box center [325, 166] width 71 height 25
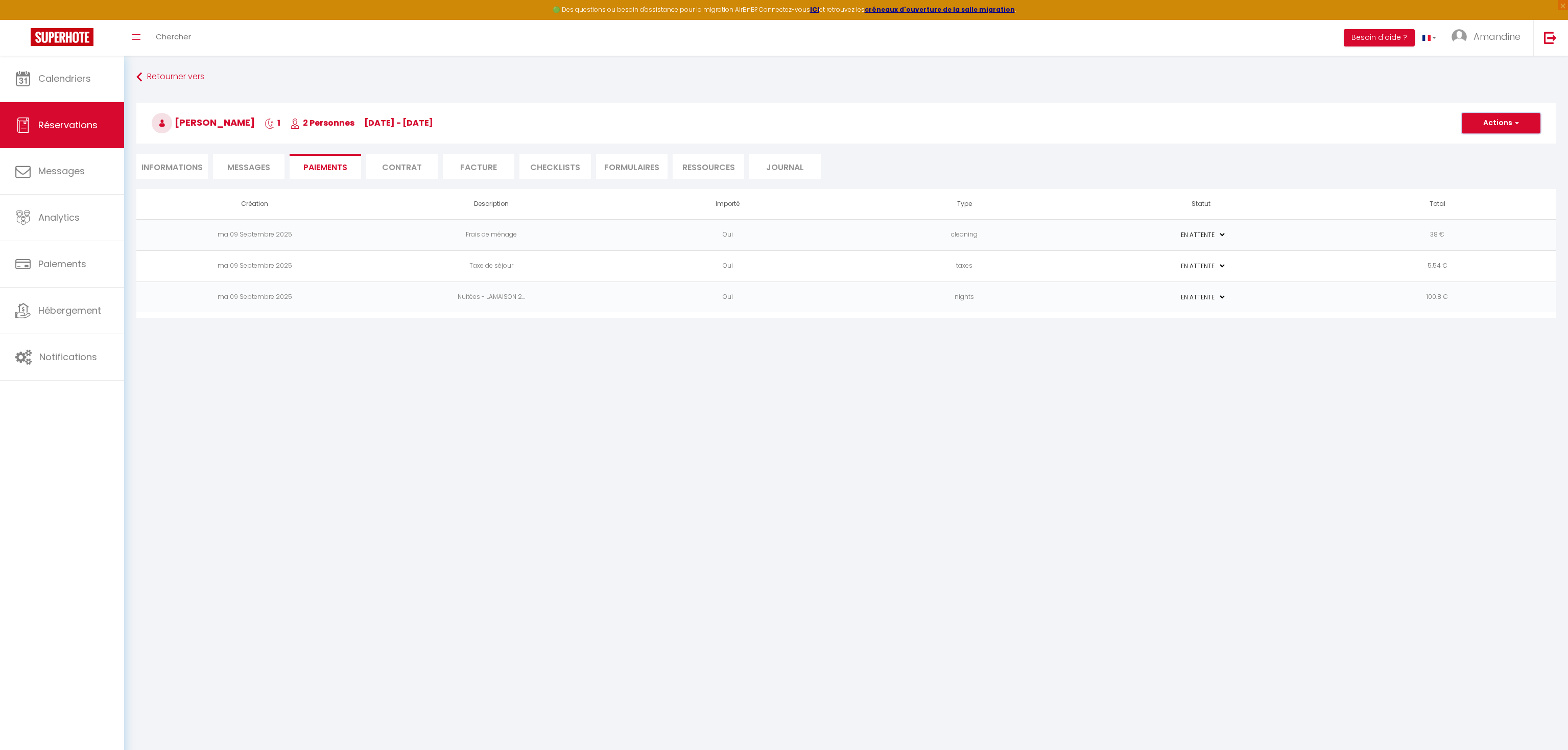
click at [1517, 124] on span "button" at bounding box center [1516, 123] width 6 height 9
click at [1524, 120] on button "Actions" at bounding box center [1500, 123] width 79 height 21
click at [1527, 202] on link "Envoyer un paiement global" at bounding box center [1513, 198] width 125 height 13
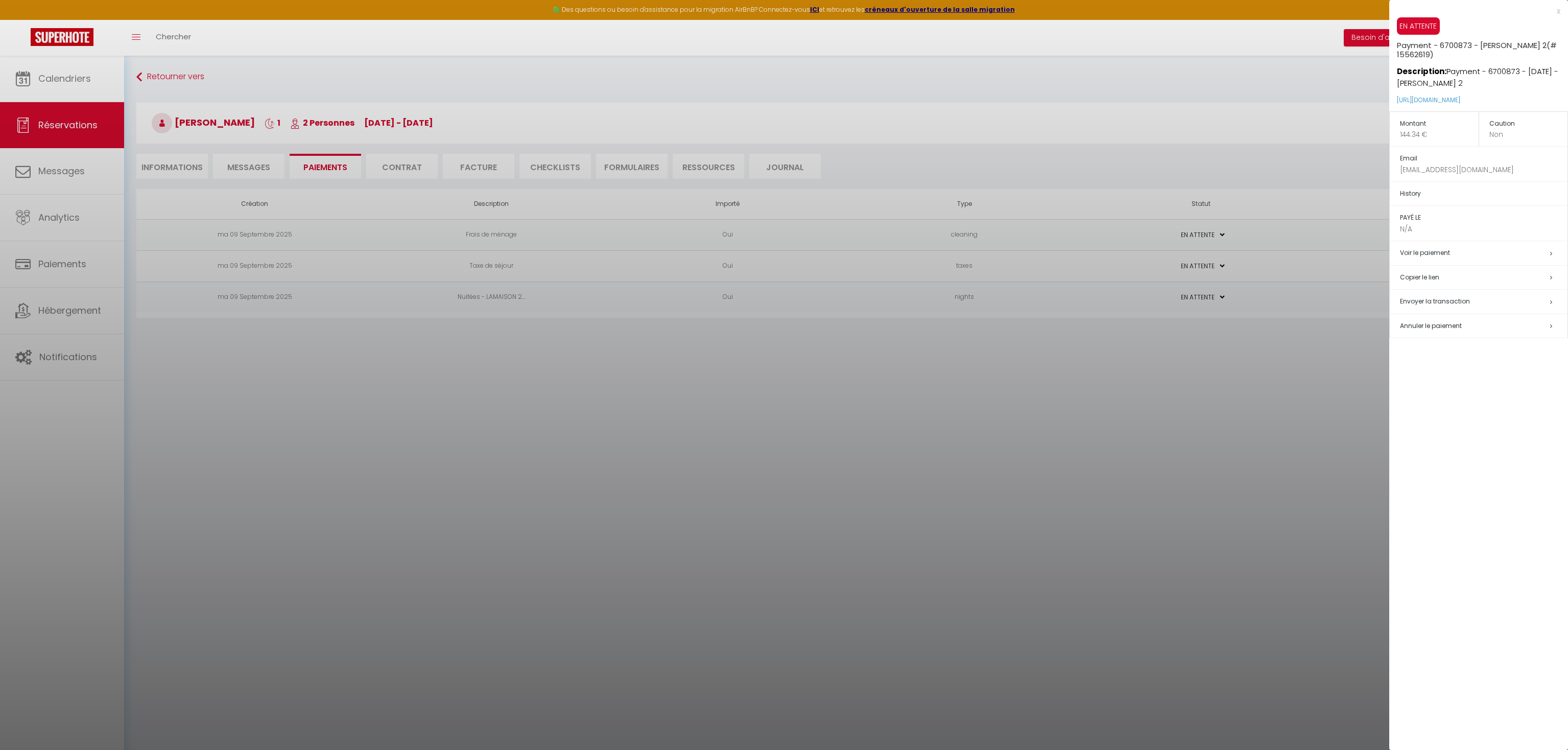
click at [1437, 301] on span "Envoyer la transaction" at bounding box center [1435, 301] width 70 height 9
select select "fr"
type input "Jeanny.reynaud@hotmail.fr"
type input "Serenity LAMAISON 2 - Demande de paiement"
type textarea "Bonjour, Nous vous invitons à cliquer sur le lien ci-dessous pour effectuer le …"
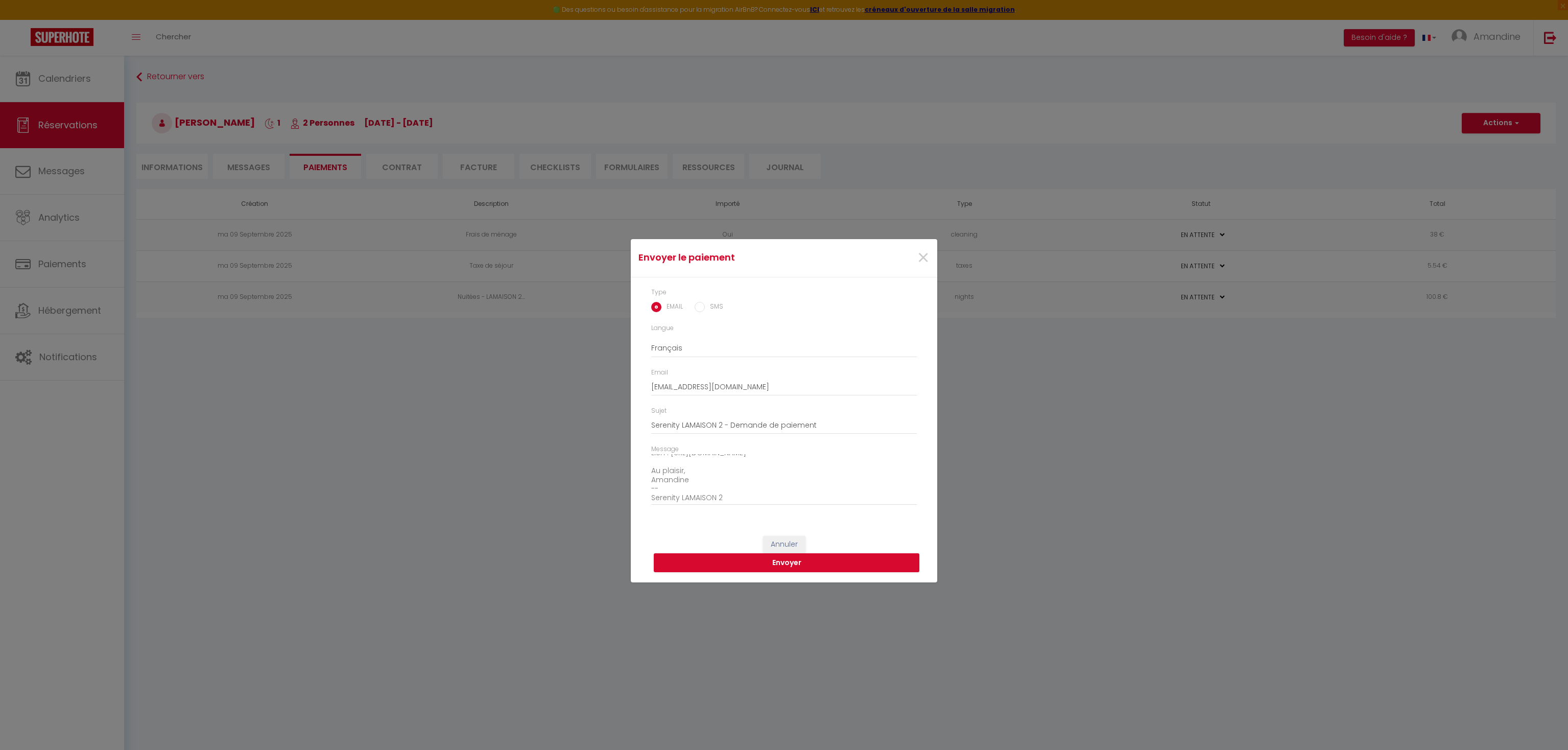
scroll to position [80, 0]
click at [786, 564] on button "Envoyer" at bounding box center [786, 563] width 265 height 19
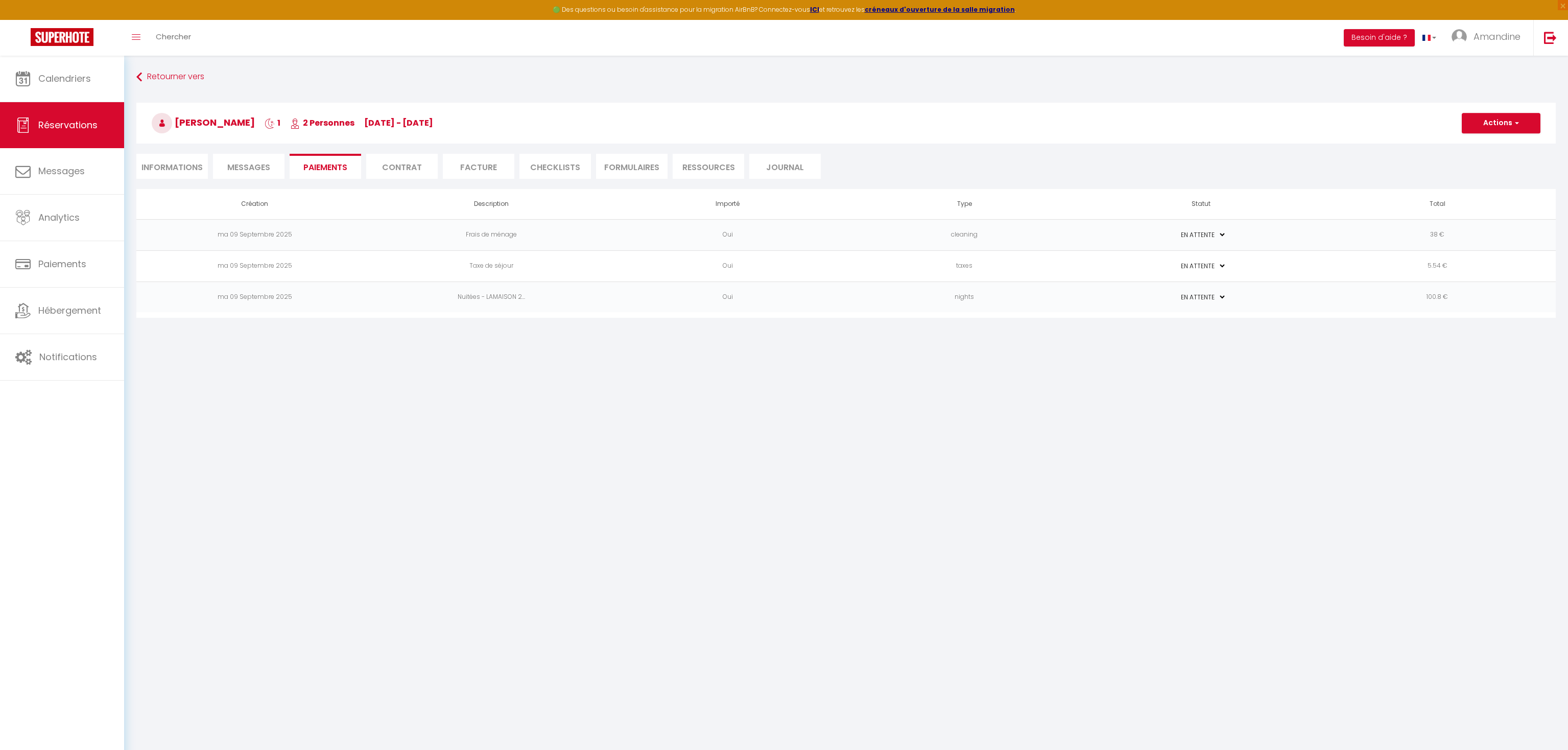
click at [192, 170] on li "Informations" at bounding box center [172, 166] width 71 height 25
select select
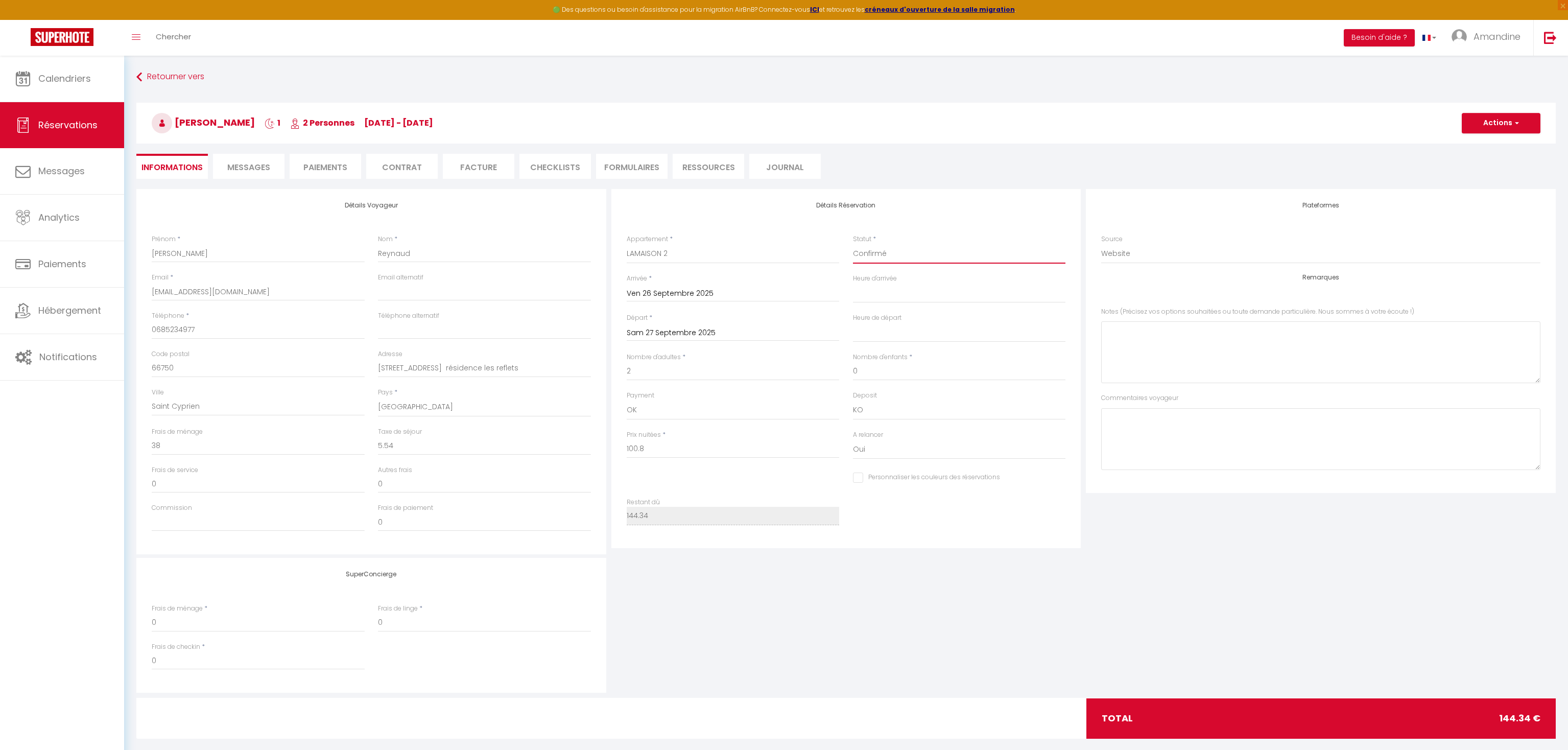
select select "2"
click option "Non Confirmé" at bounding box center [0, 0] width 0 height 0
select select
checkbox input "false"
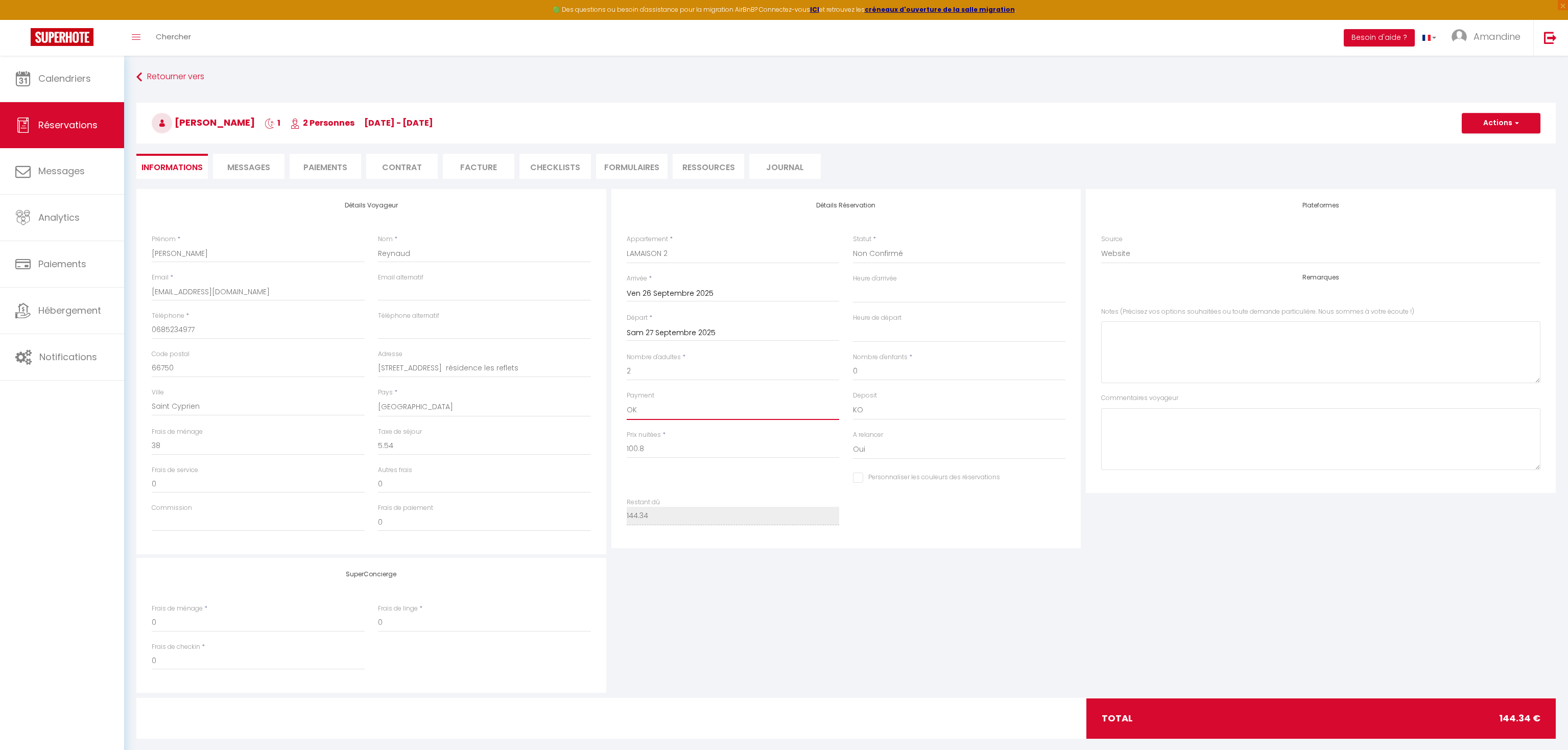
select select "10"
click option "KO" at bounding box center [0, 0] width 0 height 0
select select
checkbox input "false"
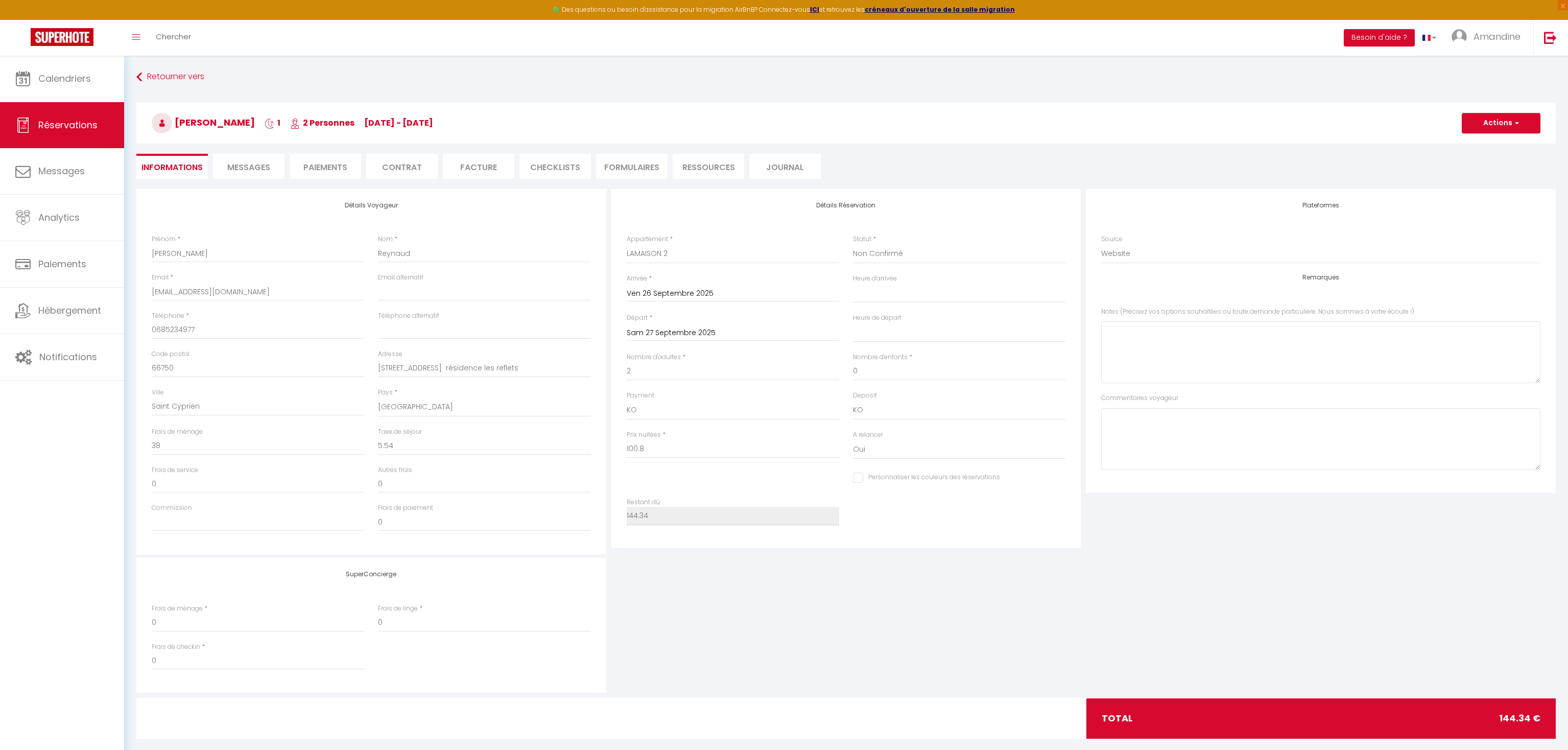
click at [251, 169] on span "Messages" at bounding box center [248, 167] width 43 height 12
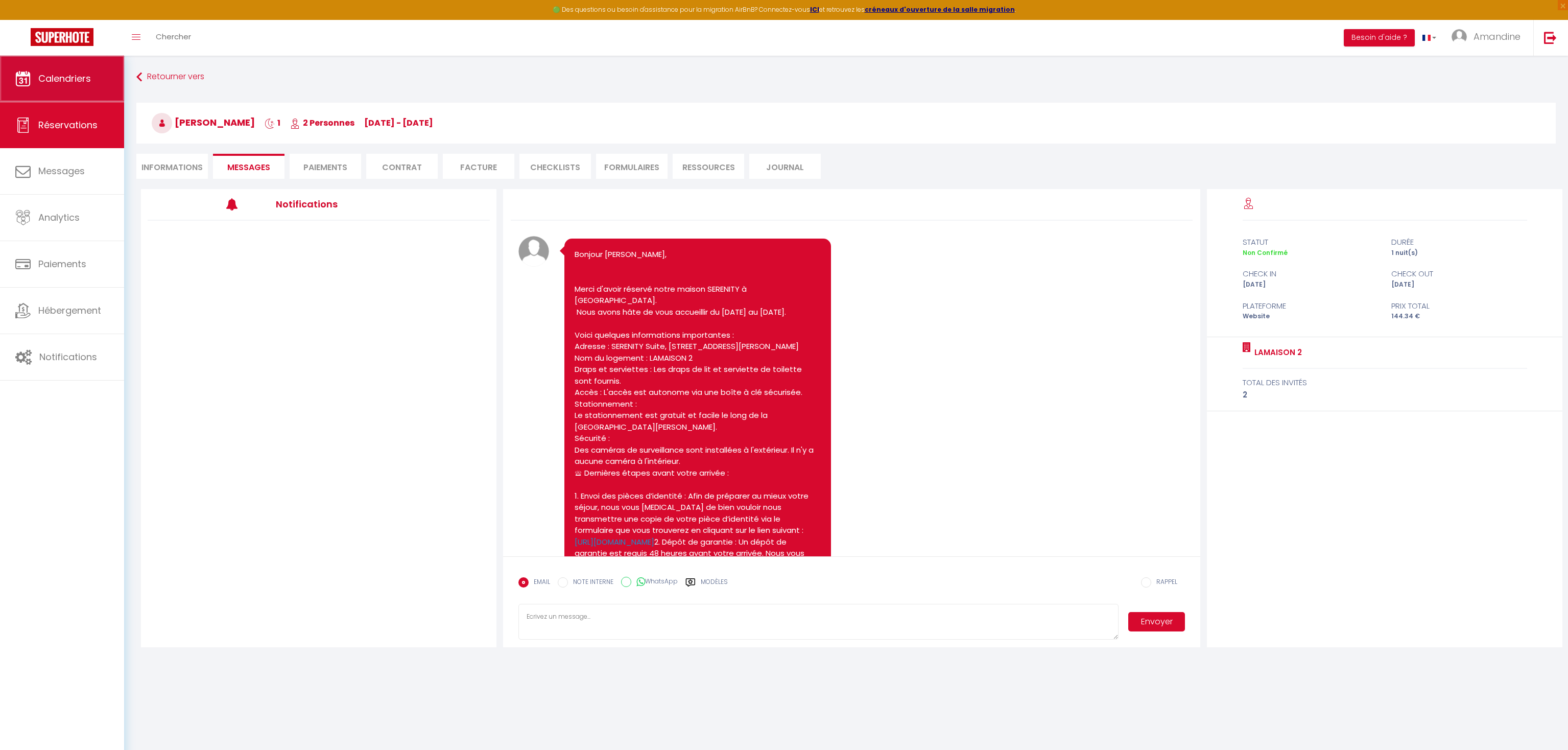
click at [65, 85] on span "Calendriers" at bounding box center [65, 78] width 52 height 13
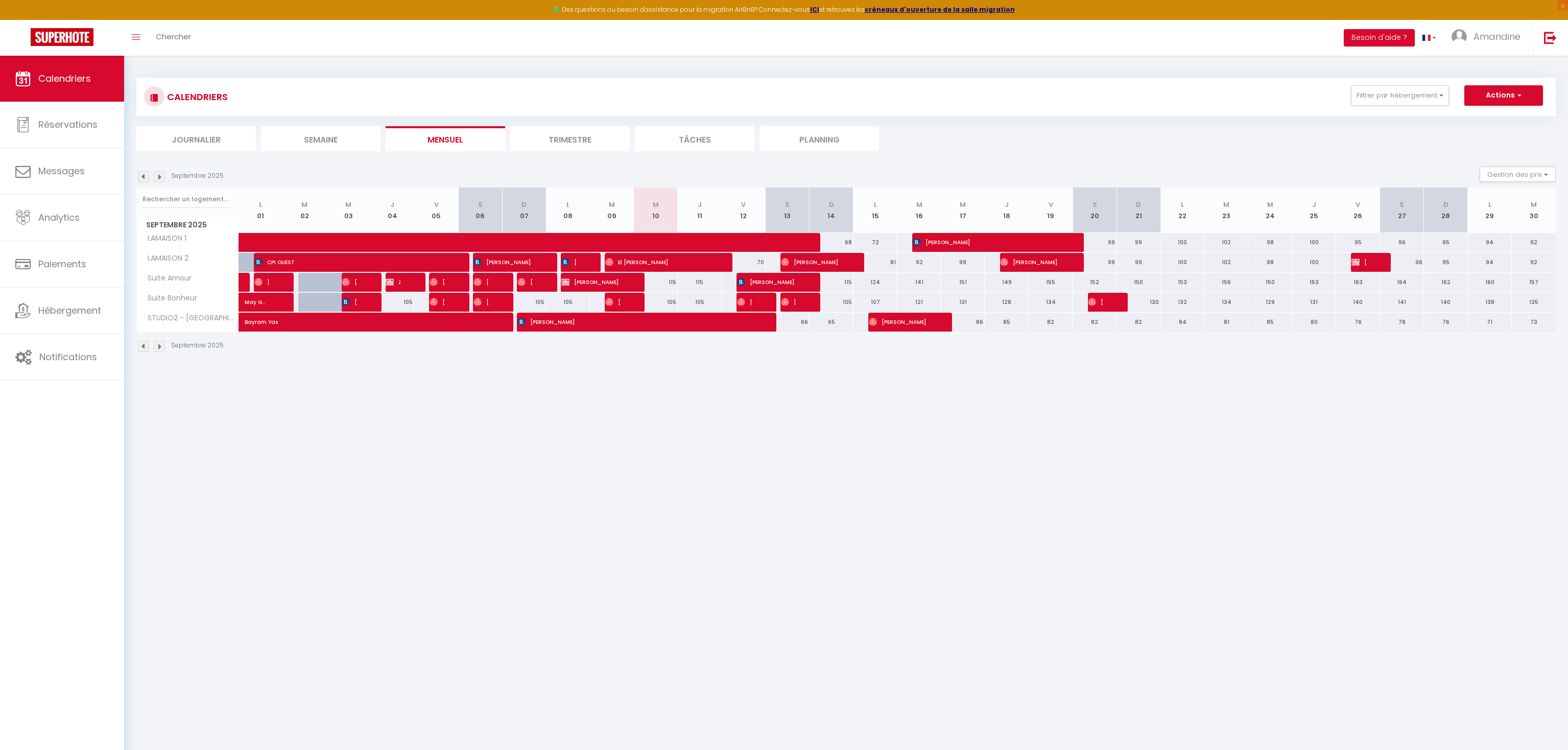
click at [398, 276] on span "Zeniat [DEMOGRAPHIC_DATA]" at bounding box center [393, 282] width 15 height 19
select select "OK"
select select "0"
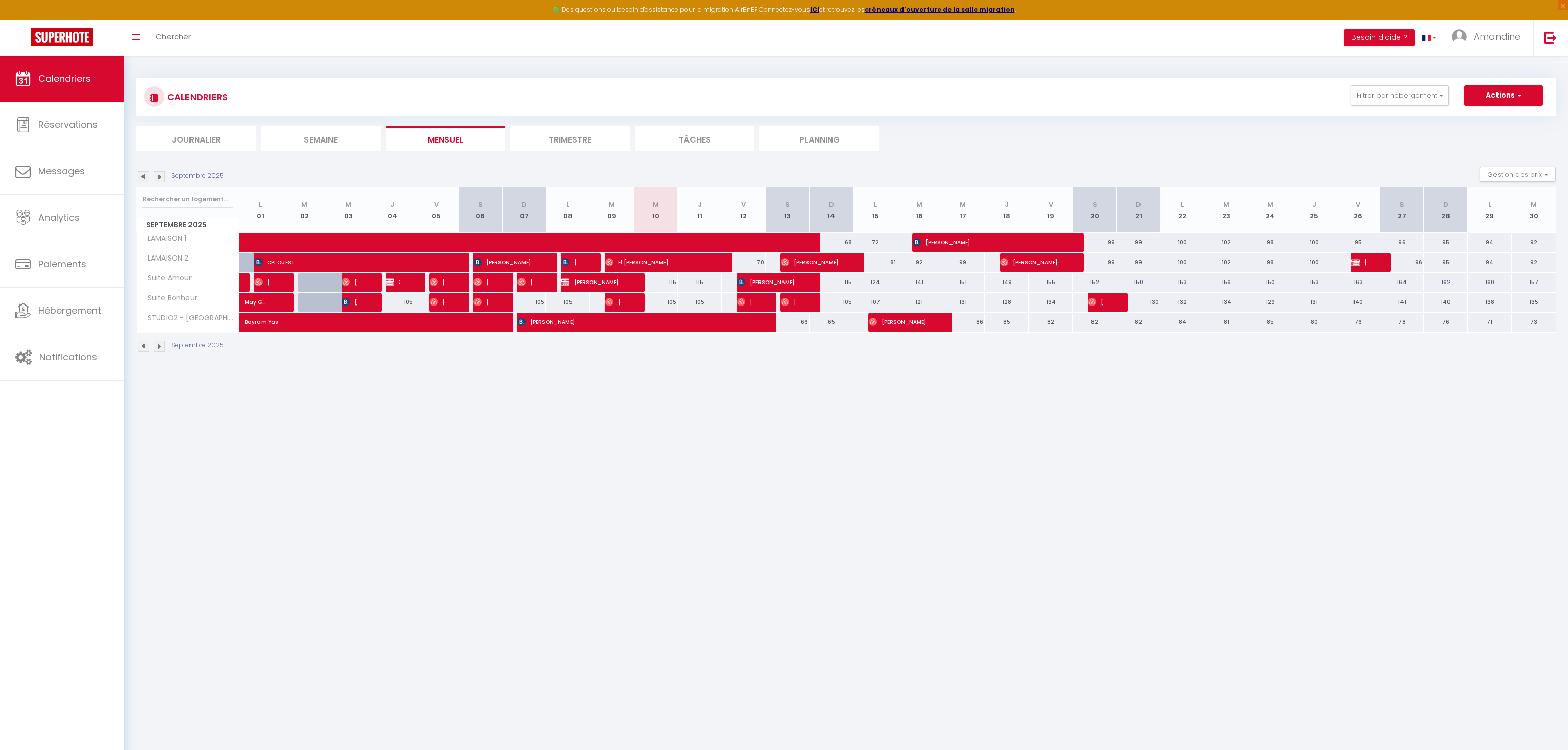
select select "1"
select select
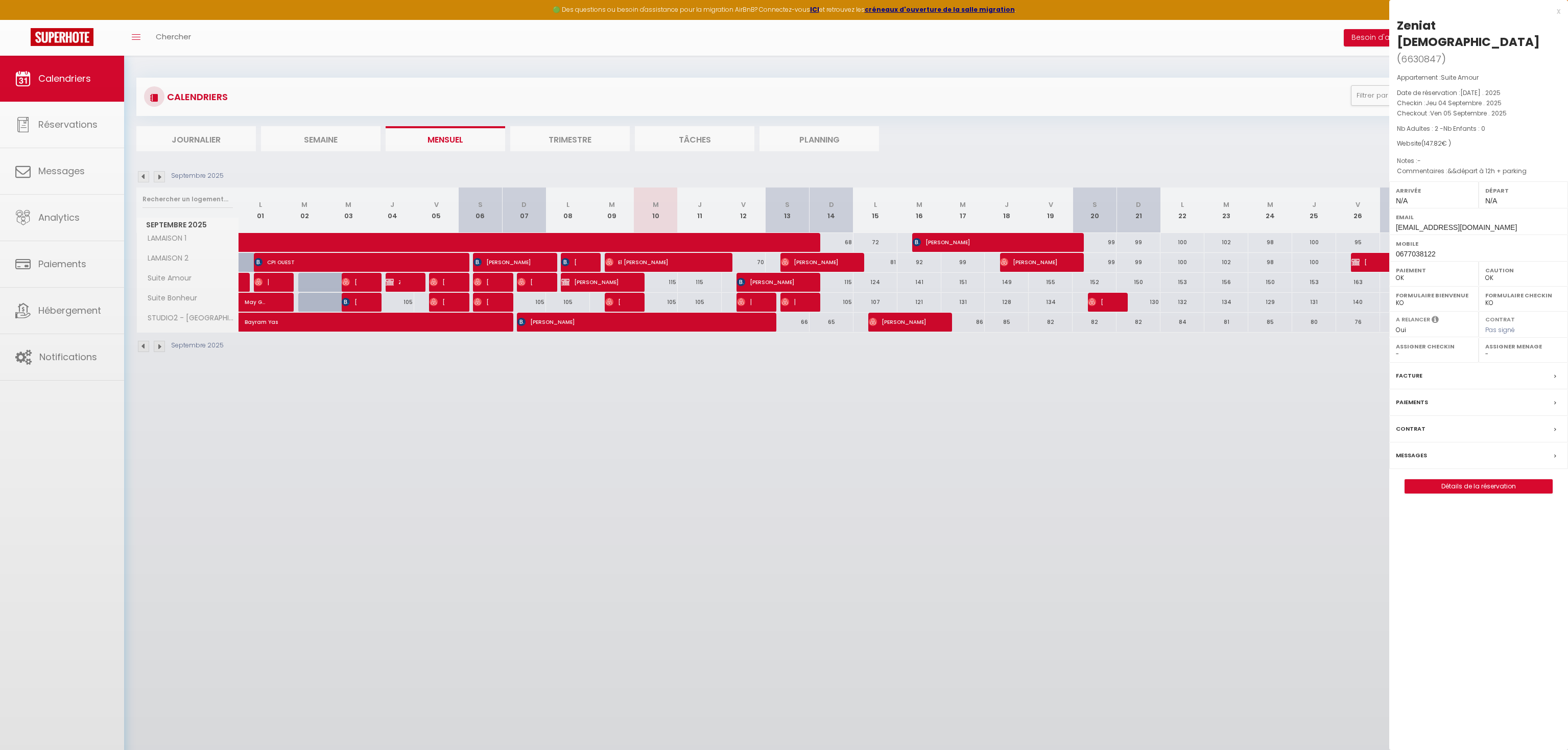
select select "32010"
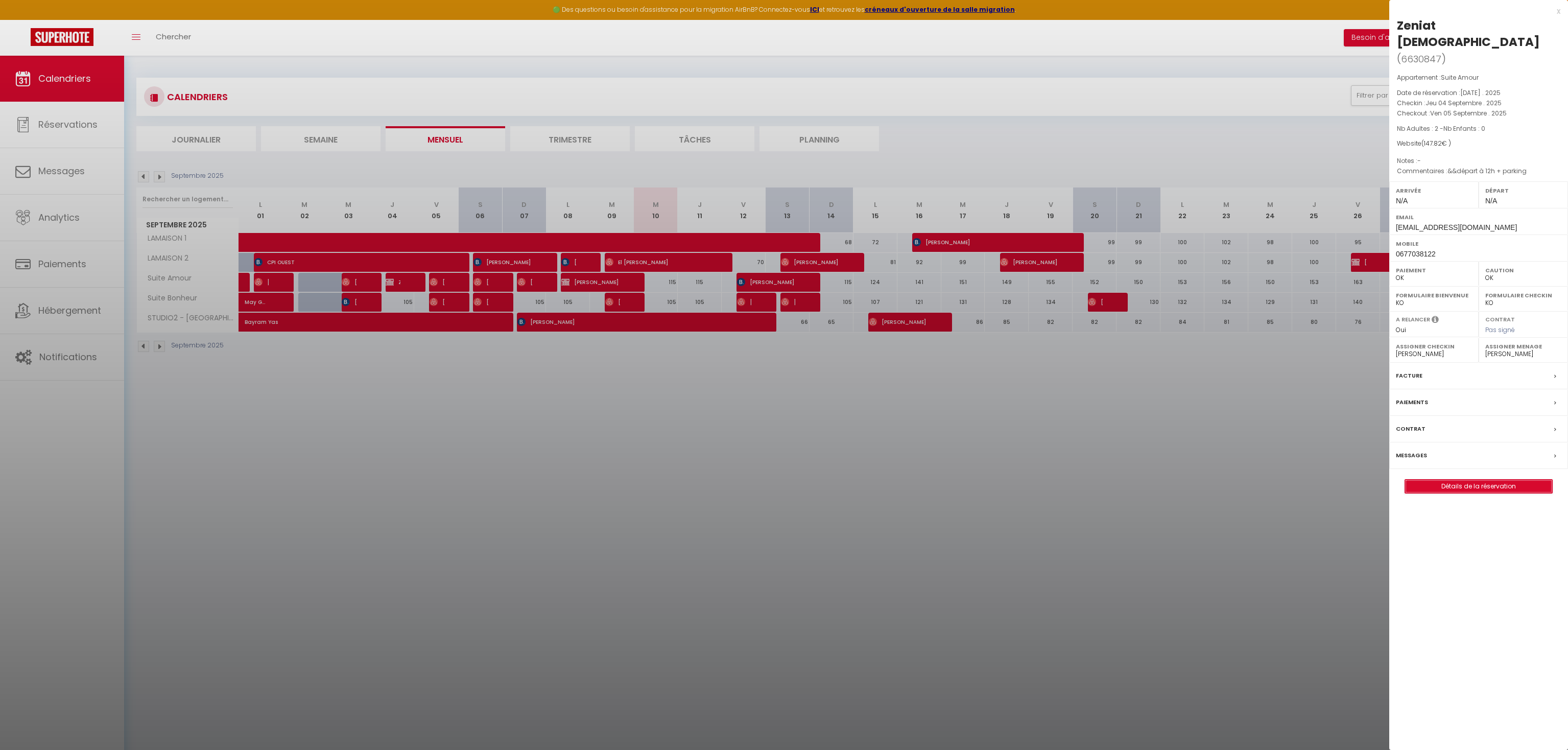
click at [1471, 480] on link "Détails de la réservation" at bounding box center [1479, 486] width 147 height 13
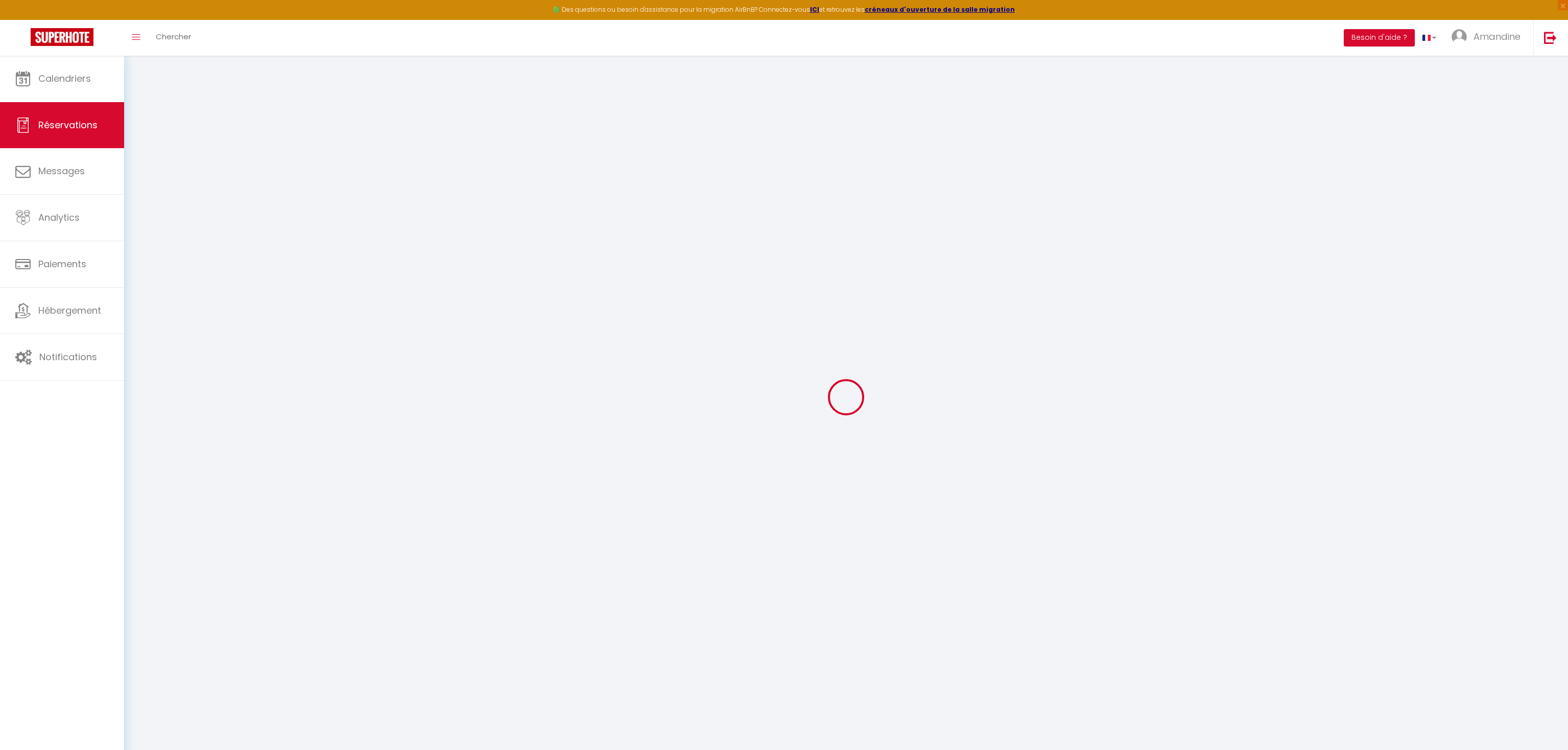
type input "Zeniat"
type input "Halaphova"
type input "sona.halaphov@icloud.com"
type input "0677038122"
type input "69140"
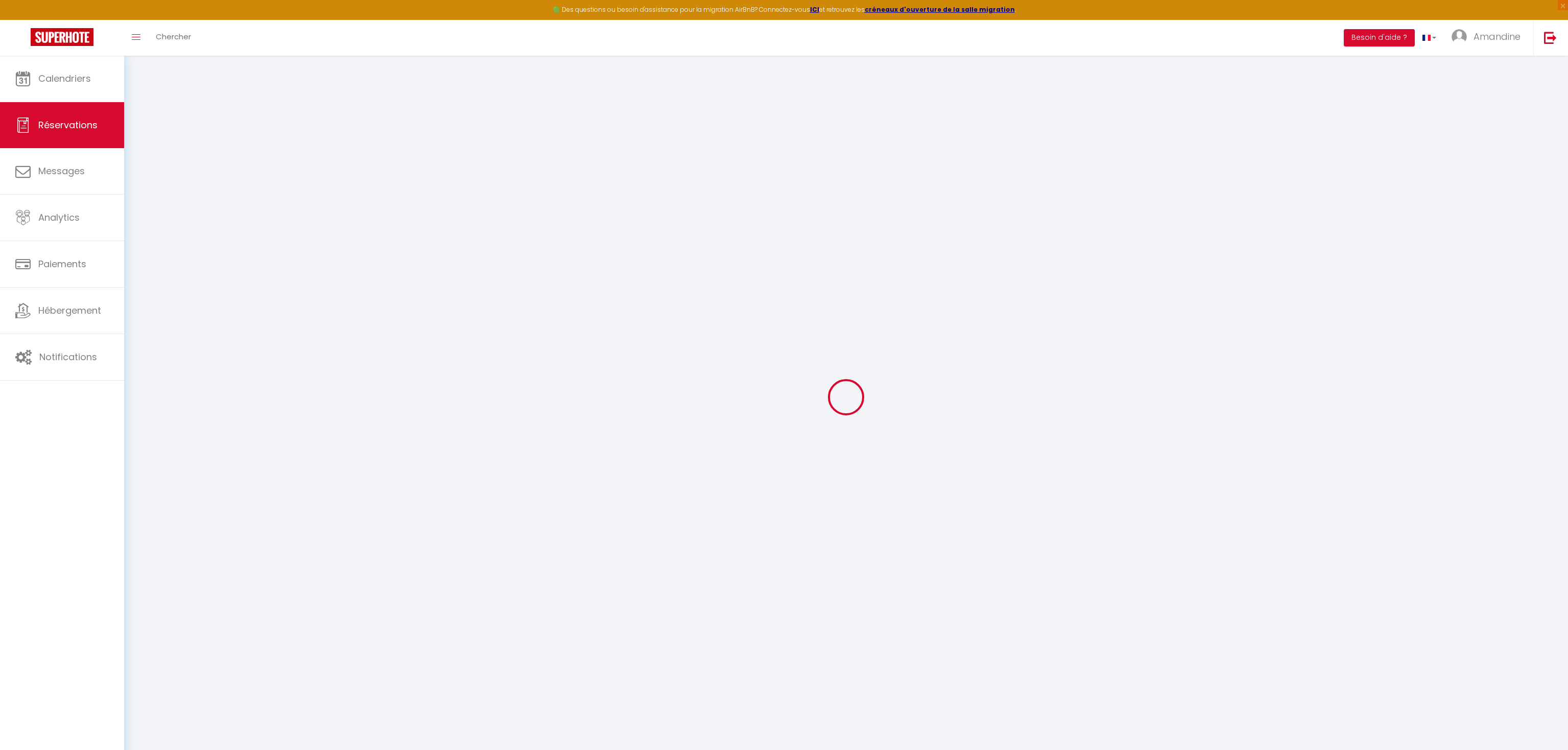
type input "1 rue renoir"
type input "Rillieux"
select select "FR"
select select "52933"
select select "1"
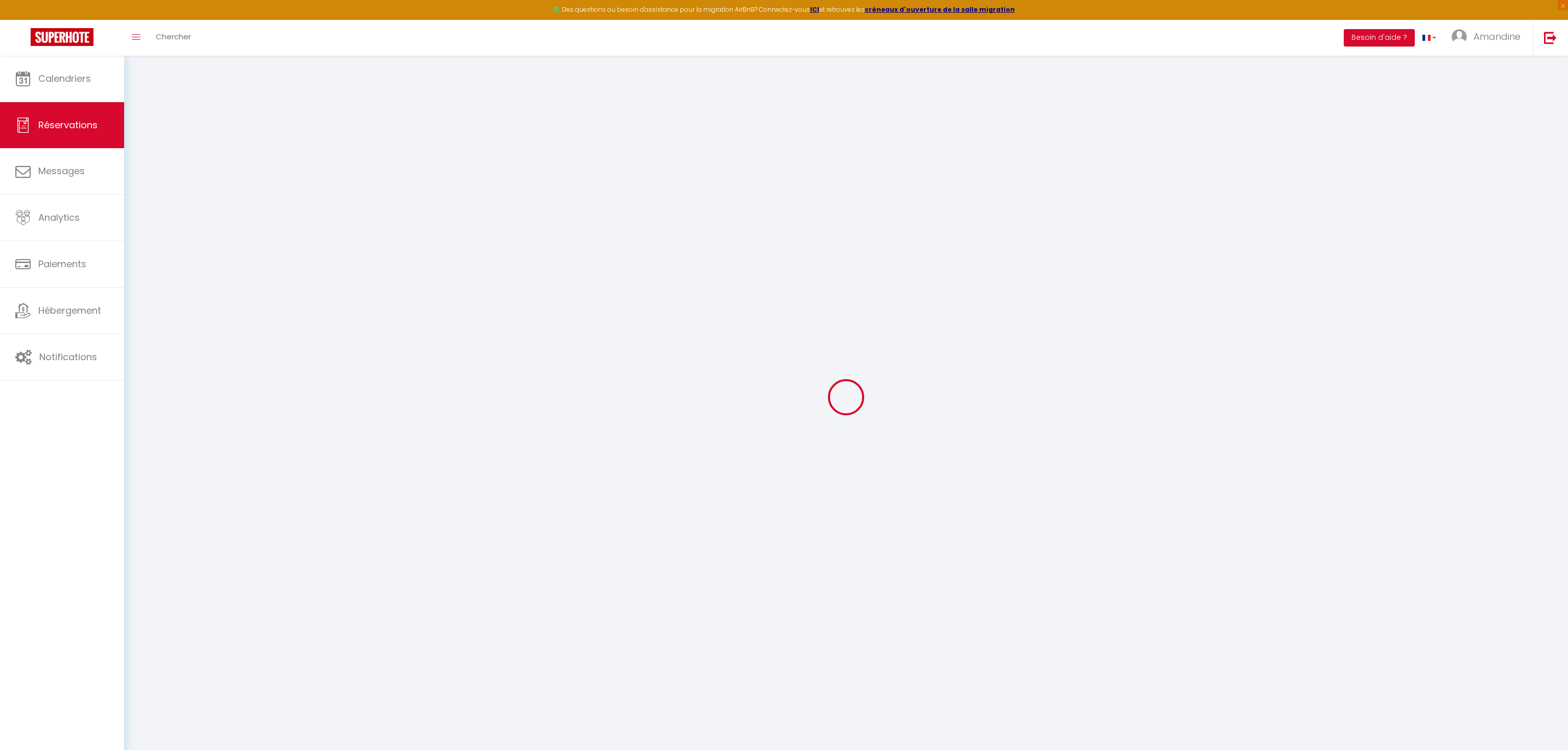
type input "Jeu 04 Septembre 2025"
select select
type input "Ven 05 Septembre 2025"
select select
type input "2"
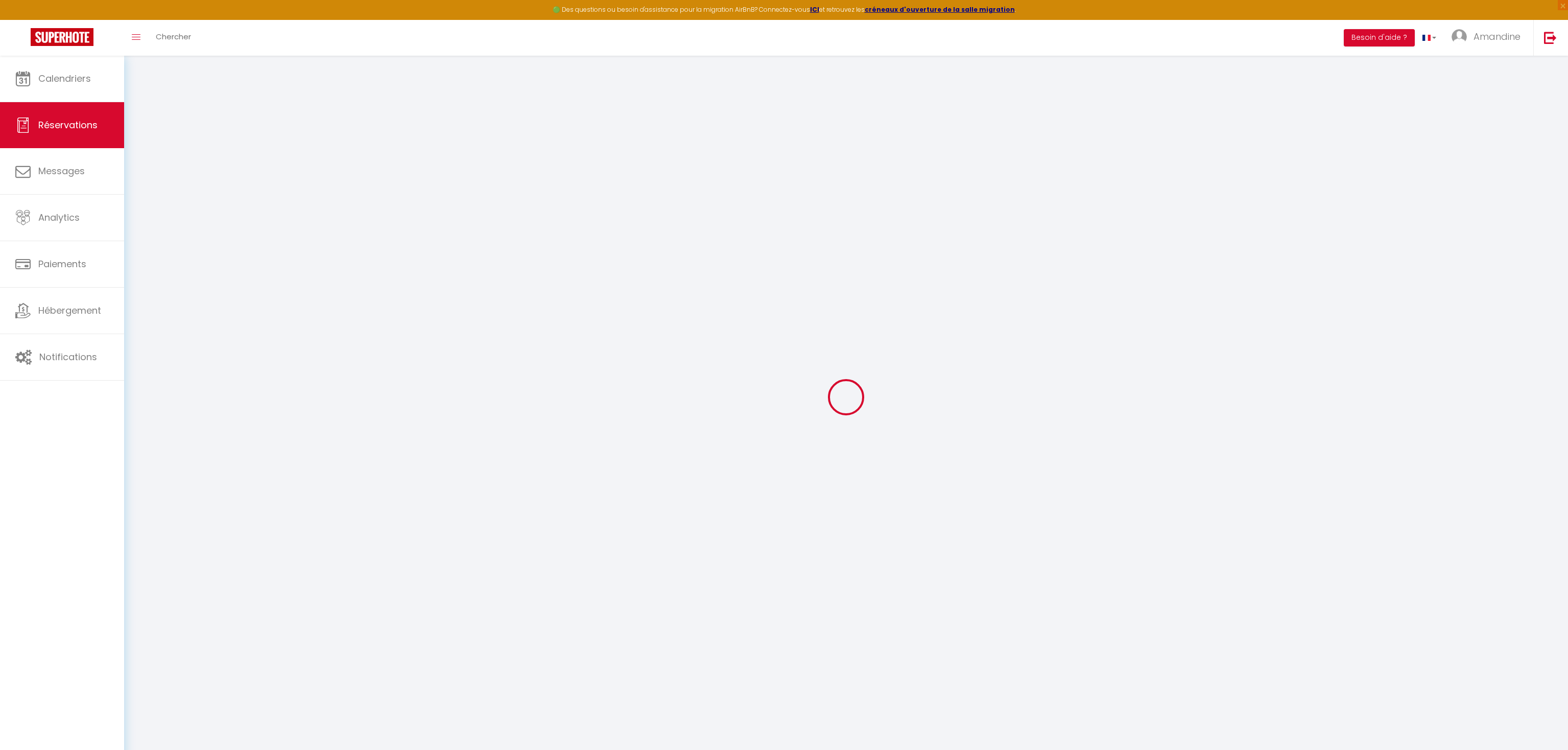
select select "12"
select select "15"
type input "103.5"
checkbox input "false"
type input "0"
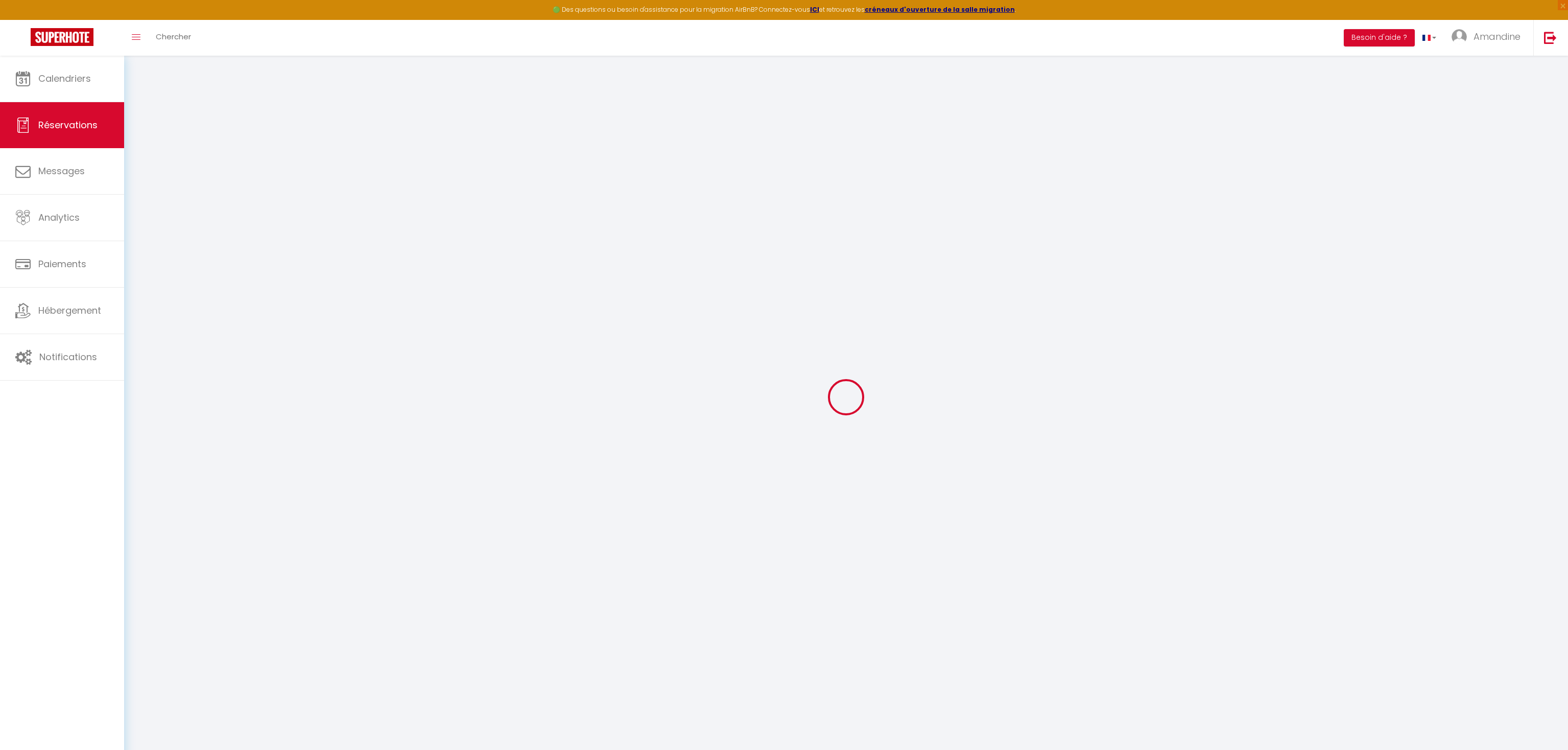
select select "69"
type input "0"
select select
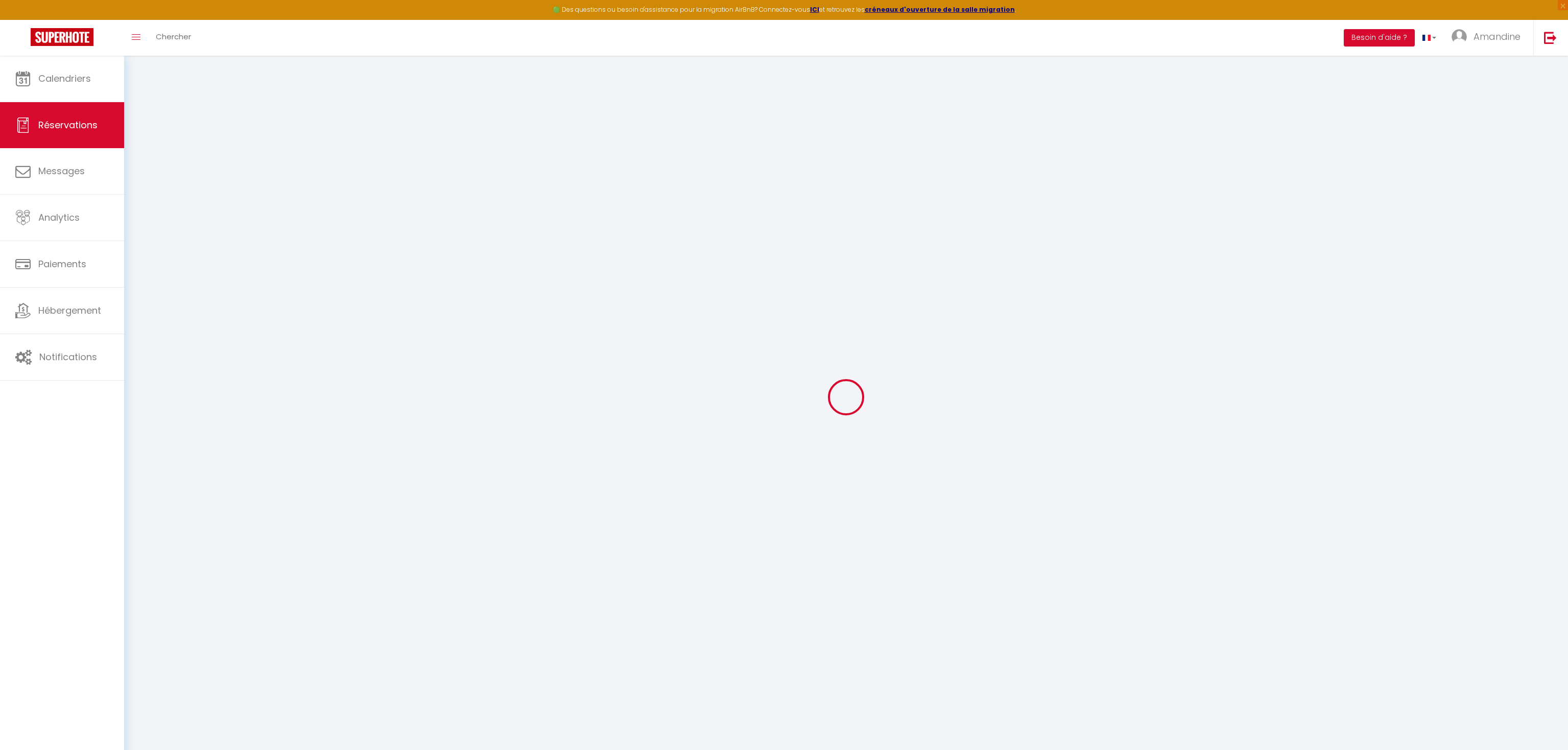
select select
checkbox input "false"
select select
checkbox input "false"
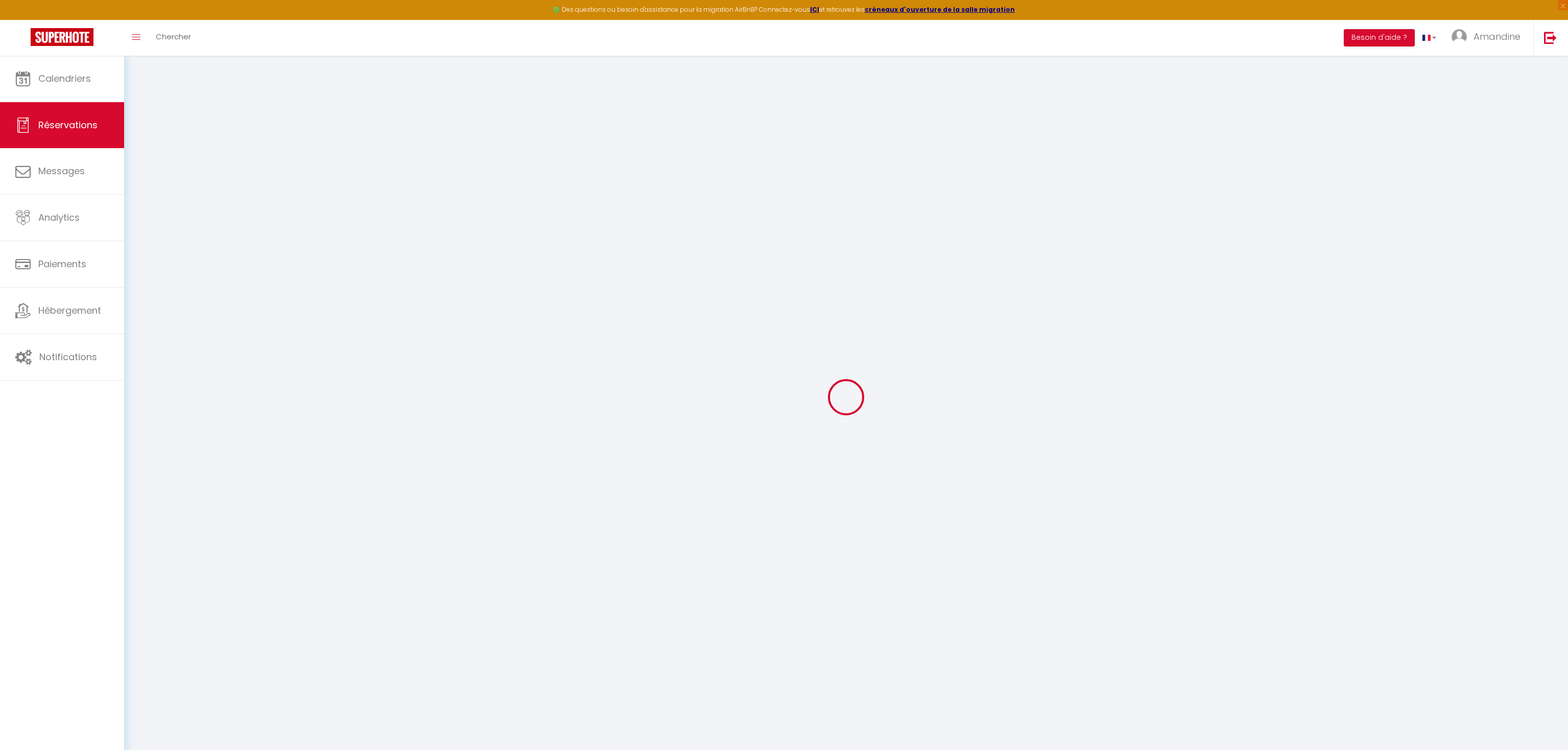
select select
checkbox input "false"
type textarea "&&départ à 12h + parking"
type input "38"
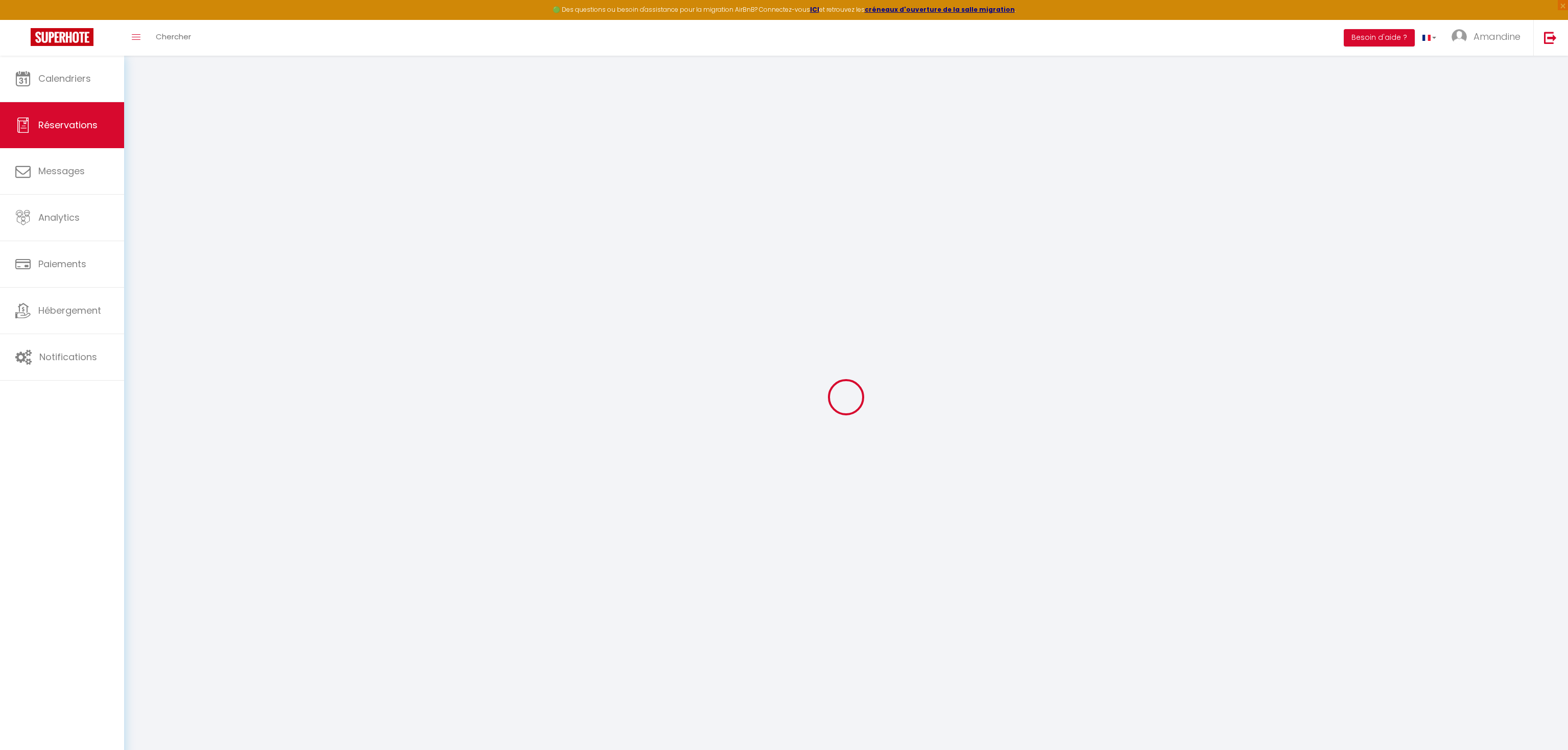
type input "6.32"
select select
checkbox input "false"
select select
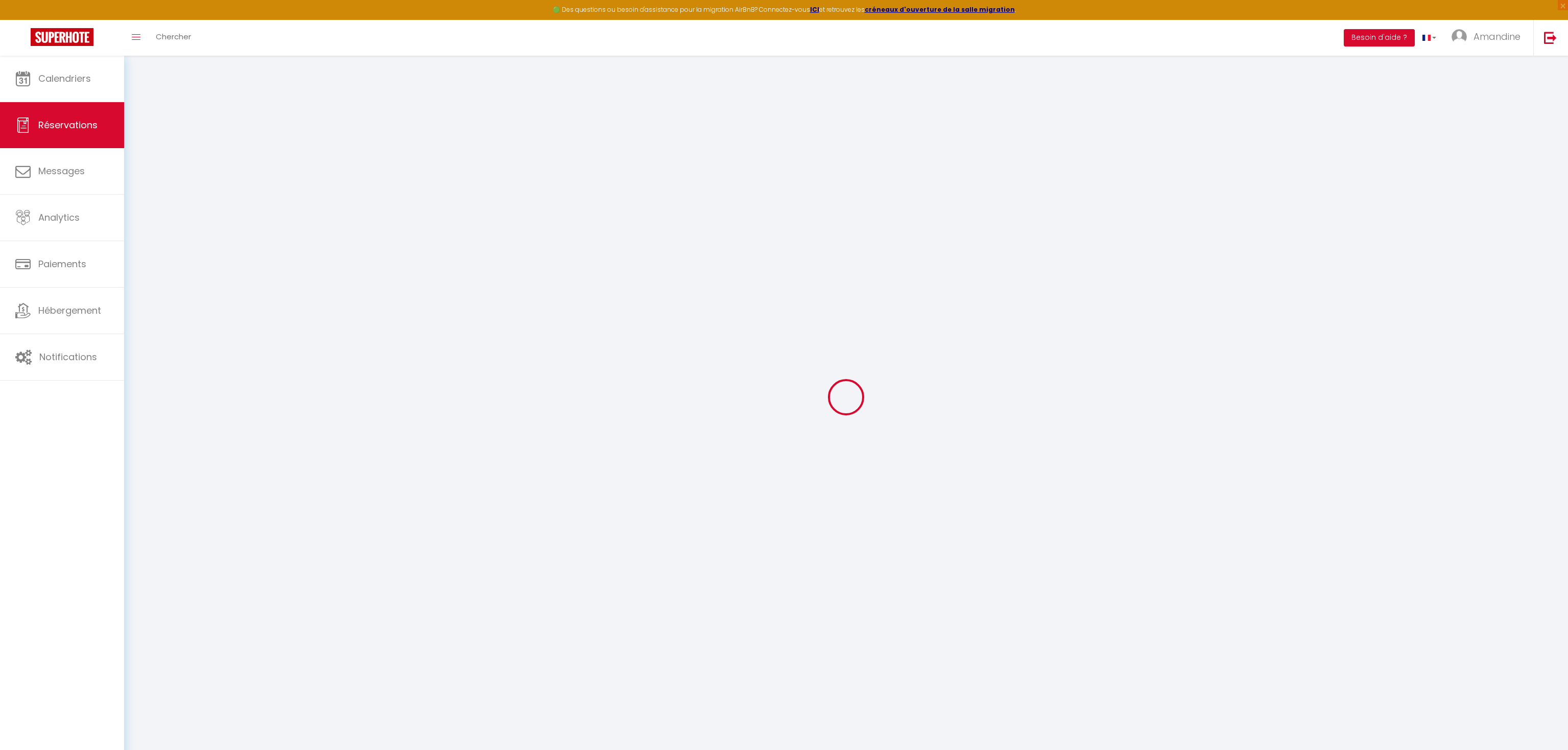
select select
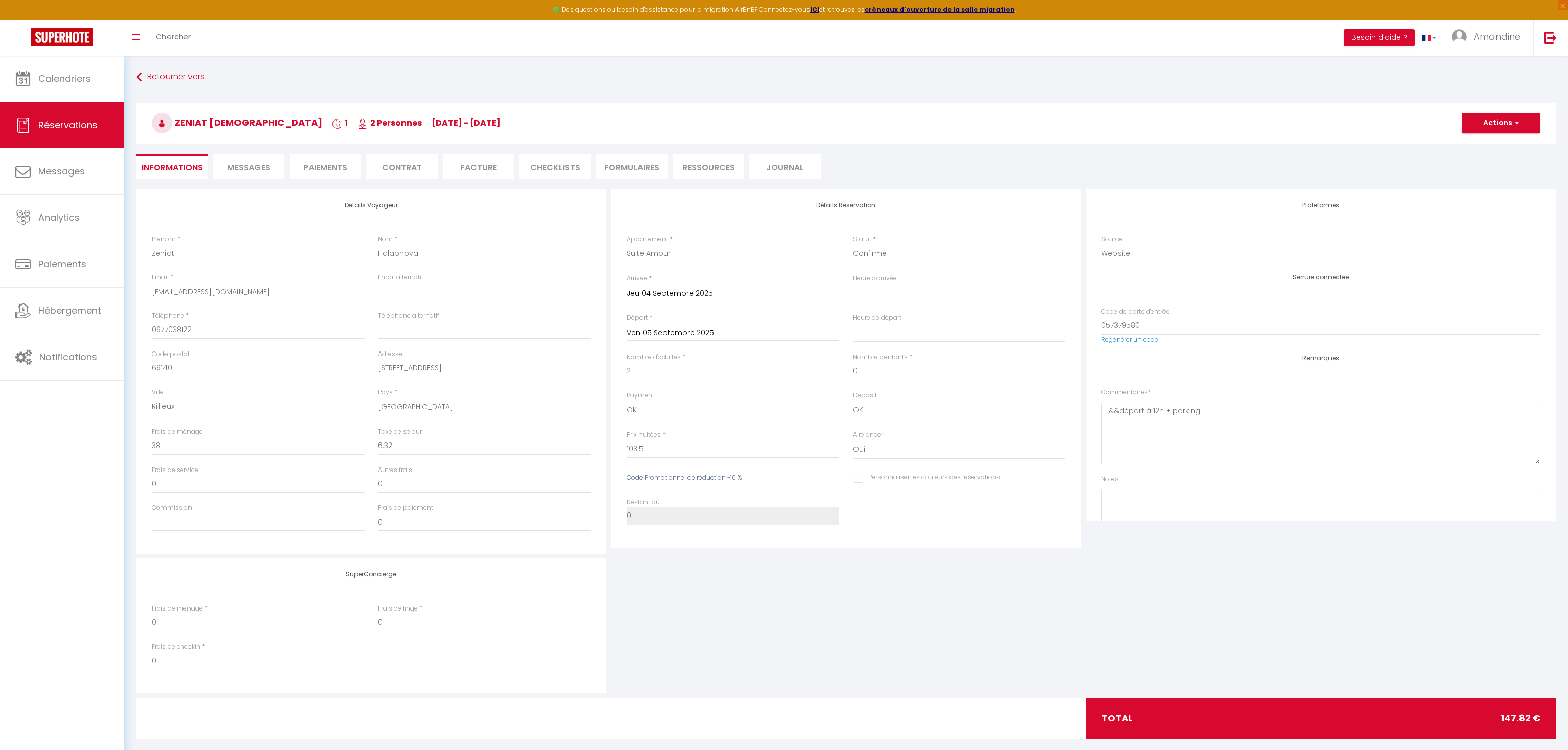
select select
checkbox input "false"
click at [335, 166] on li "Paiements" at bounding box center [325, 166] width 71 height 25
